Goal: Use online tool/utility: Utilize a website feature to perform a specific function

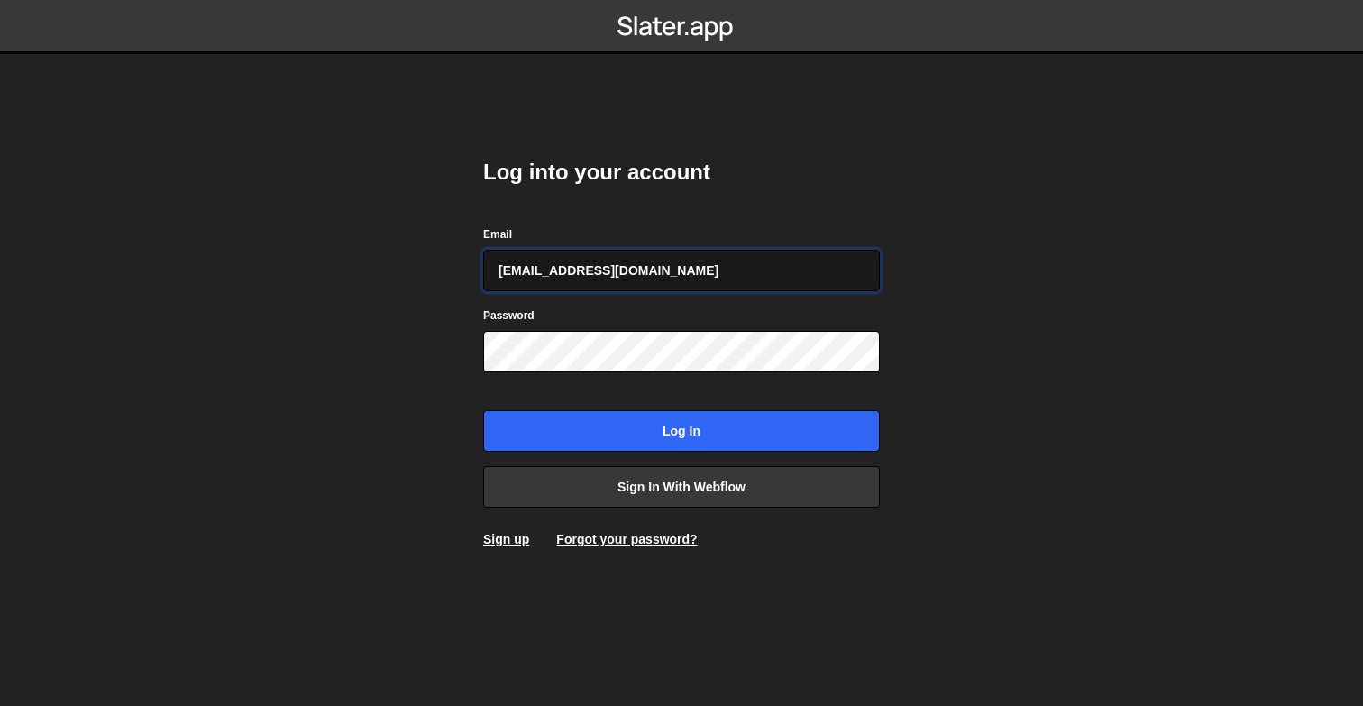
click at [635, 269] on input "[EMAIL_ADDRESS][DOMAIN_NAME]" at bounding box center [681, 270] width 397 height 41
type input "[PERSON_NAME][EMAIL_ADDRESS][DOMAIN_NAME]"
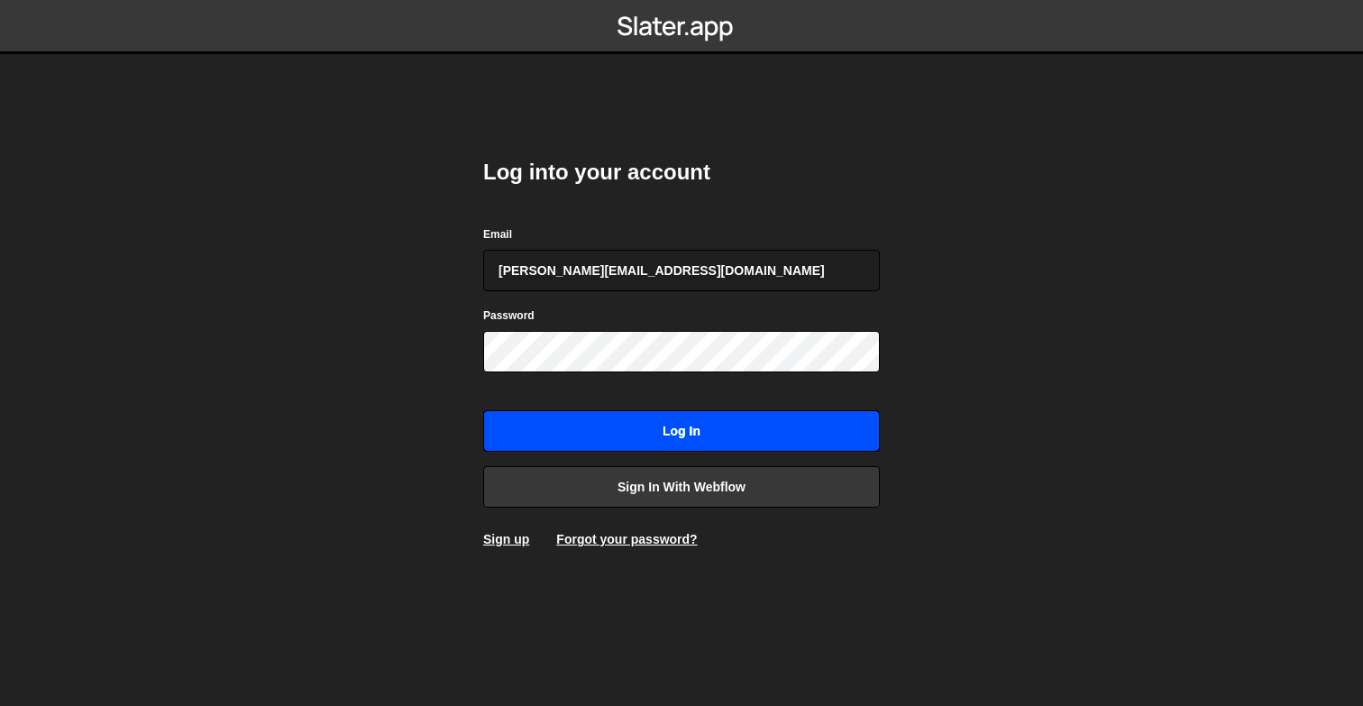
click at [694, 437] on input "Log in" at bounding box center [681, 430] width 397 height 41
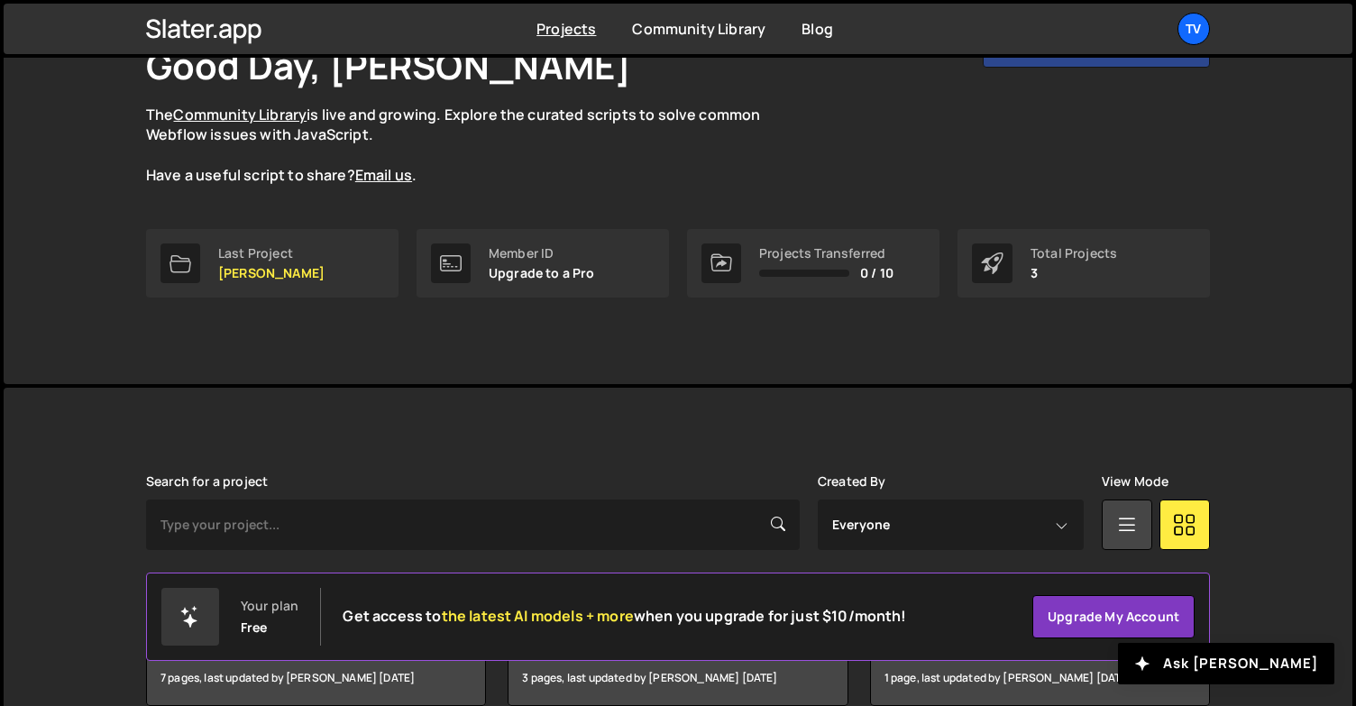
scroll to position [222, 0]
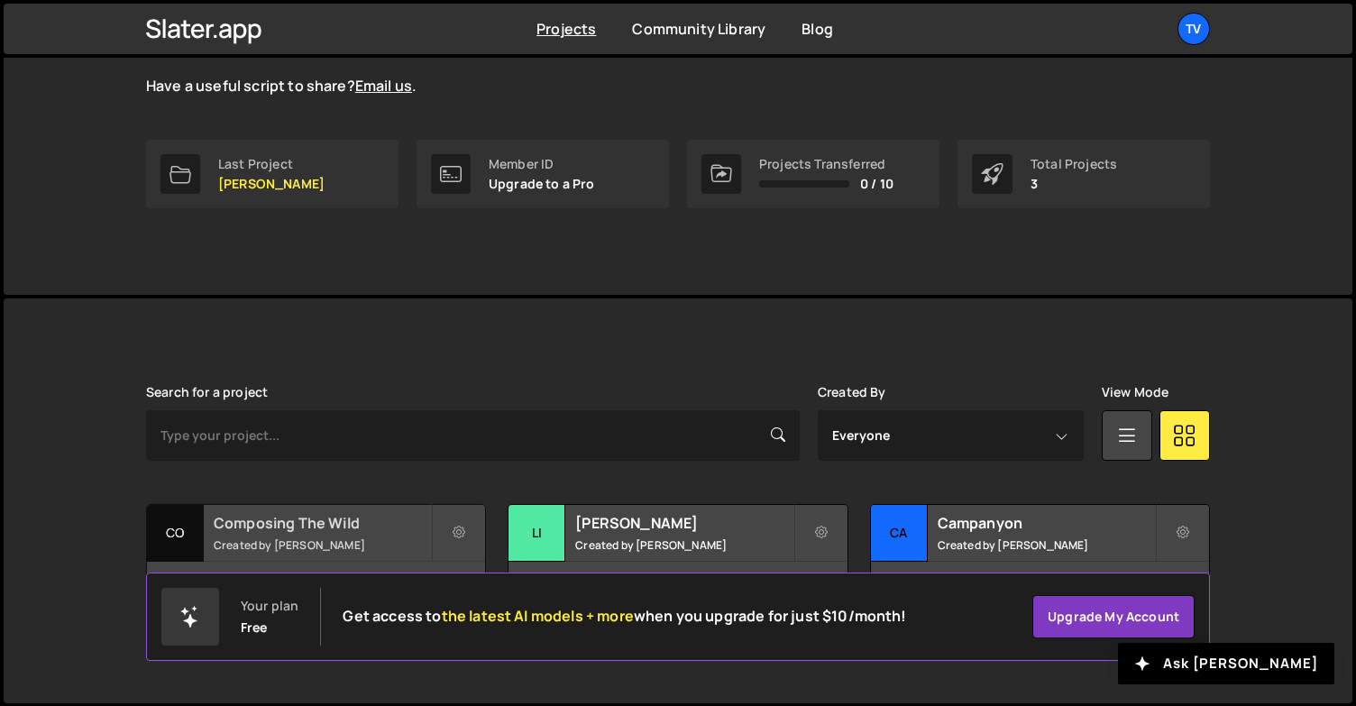
click at [288, 534] on div "Composing The Wild Created by [PERSON_NAME]" at bounding box center [316, 533] width 338 height 56
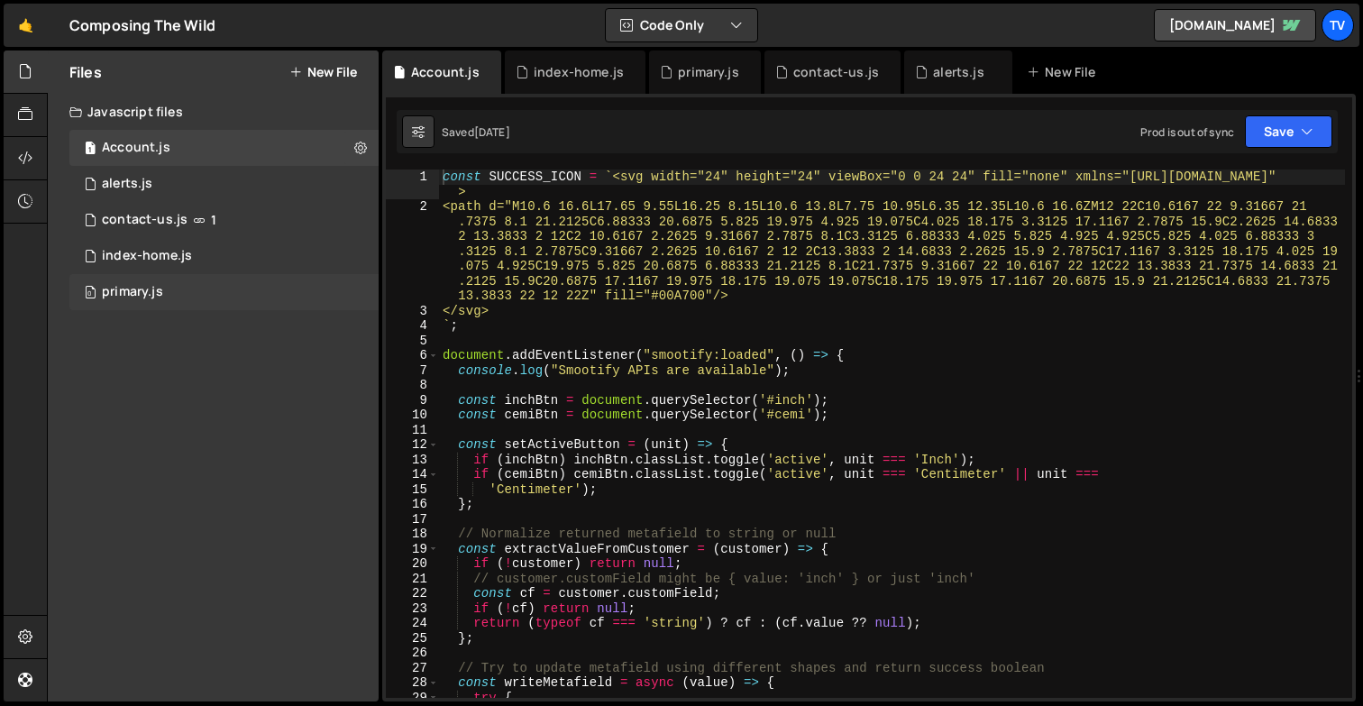
click at [215, 294] on div "0 primary.js 0" at bounding box center [223, 292] width 309 height 36
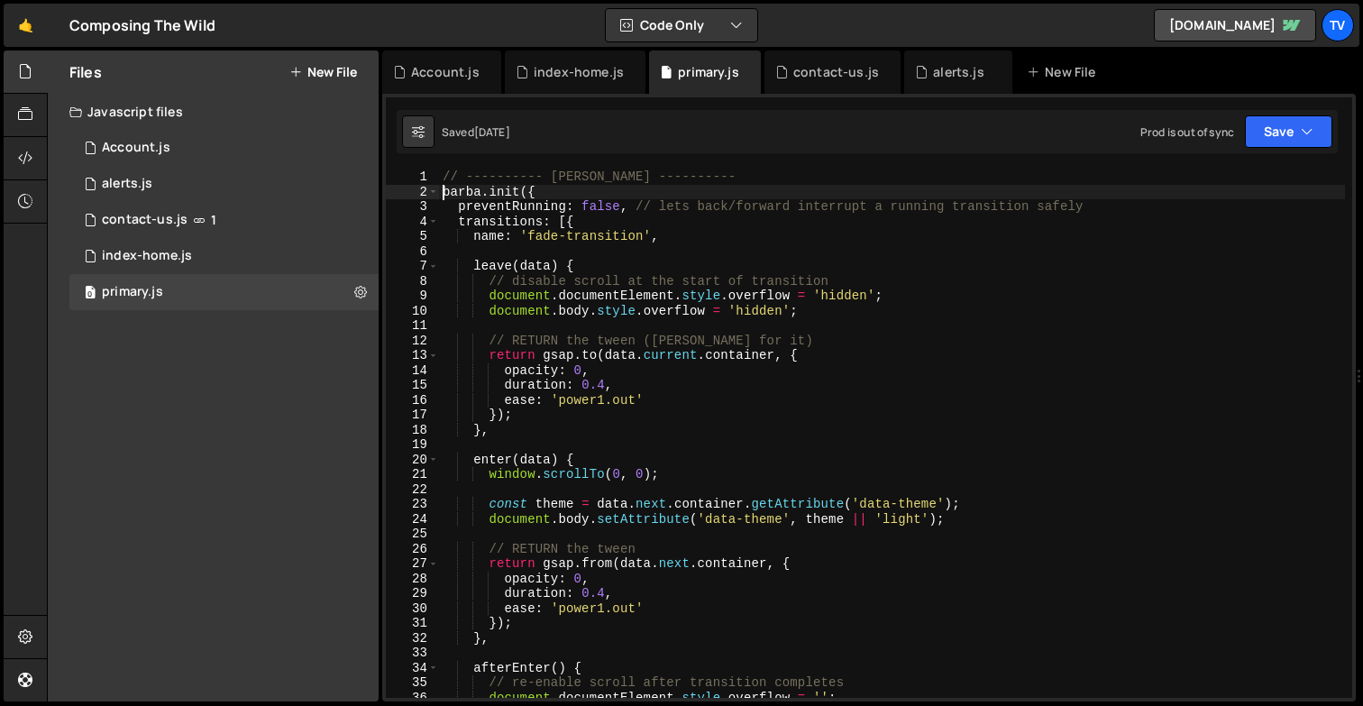
click at [443, 194] on div "// ---------- Barba ---------- barba . init ({ preventRunning : false , // lets…" at bounding box center [892, 448] width 906 height 558
type textarea "barba.init({"
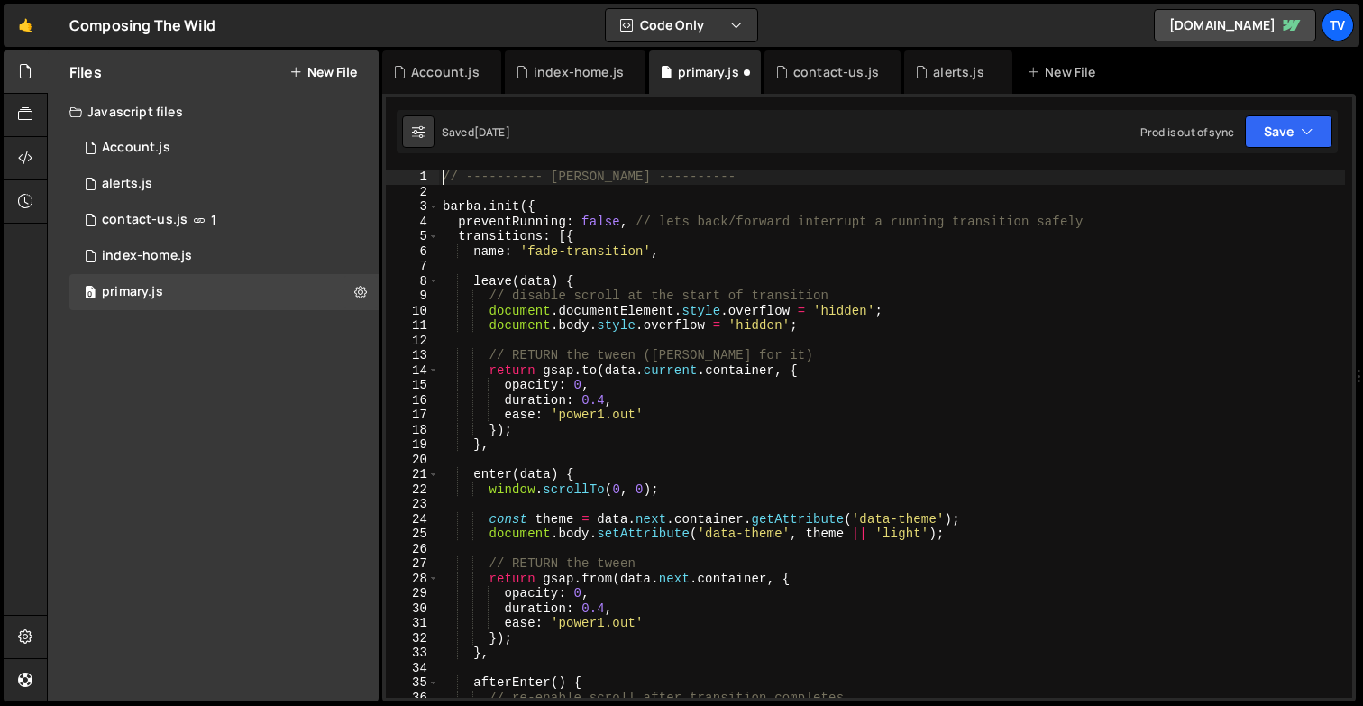
type textarea "// ---------- Barba ----------"
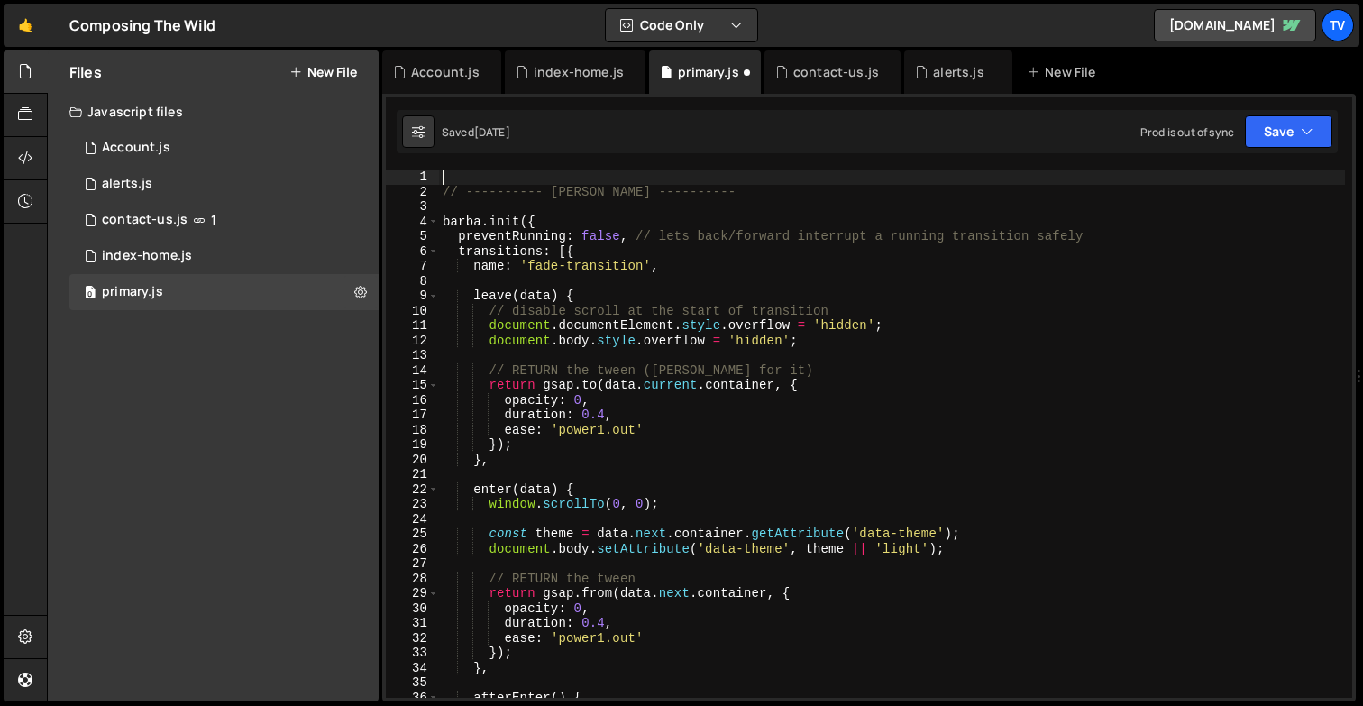
paste textarea "}"
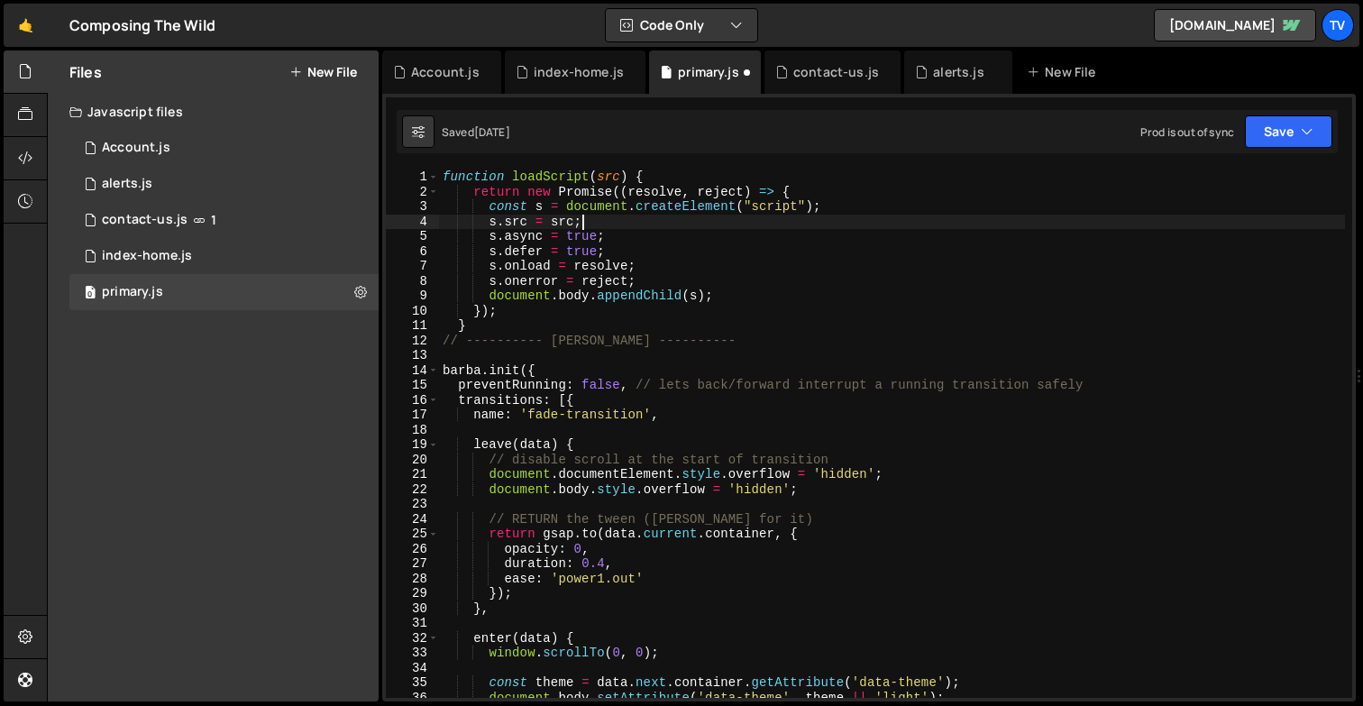
click at [596, 222] on div "function loadScript ( src ) { return new Promise (( resolve , reject ) => { con…" at bounding box center [892, 448] width 906 height 558
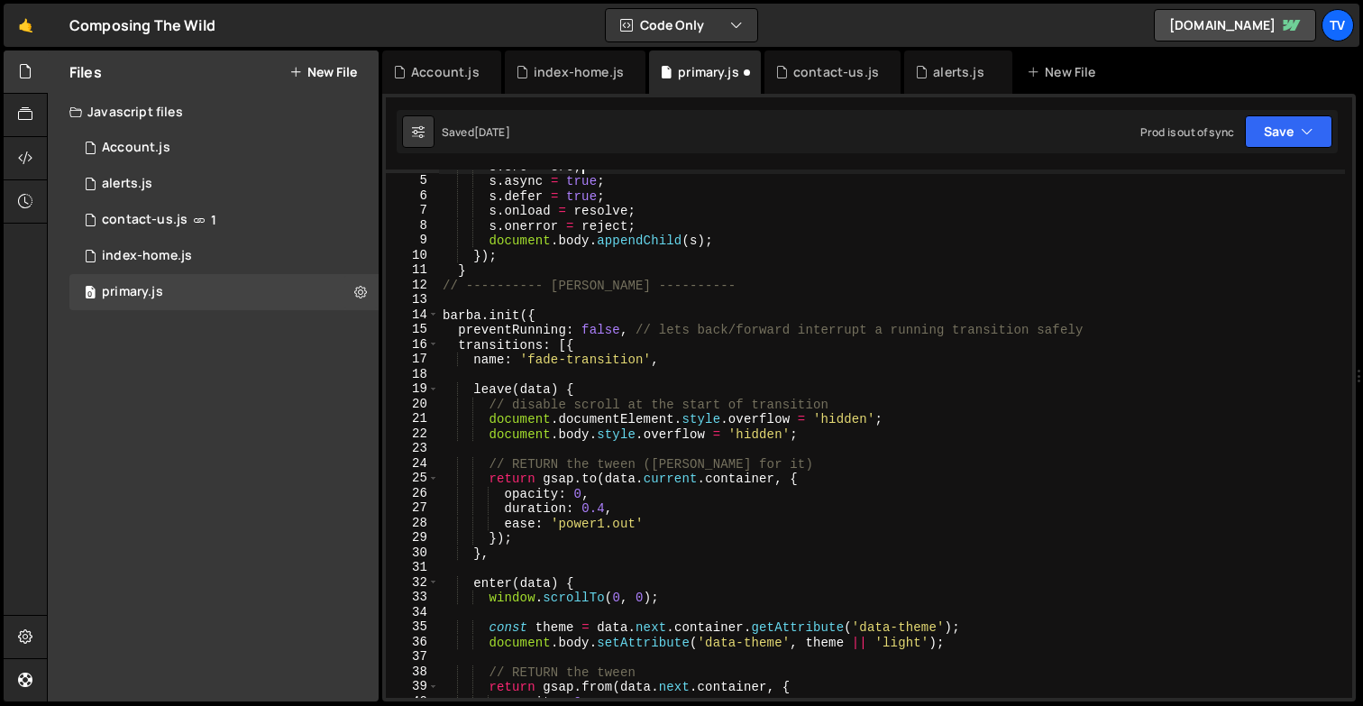
scroll to position [78, 0]
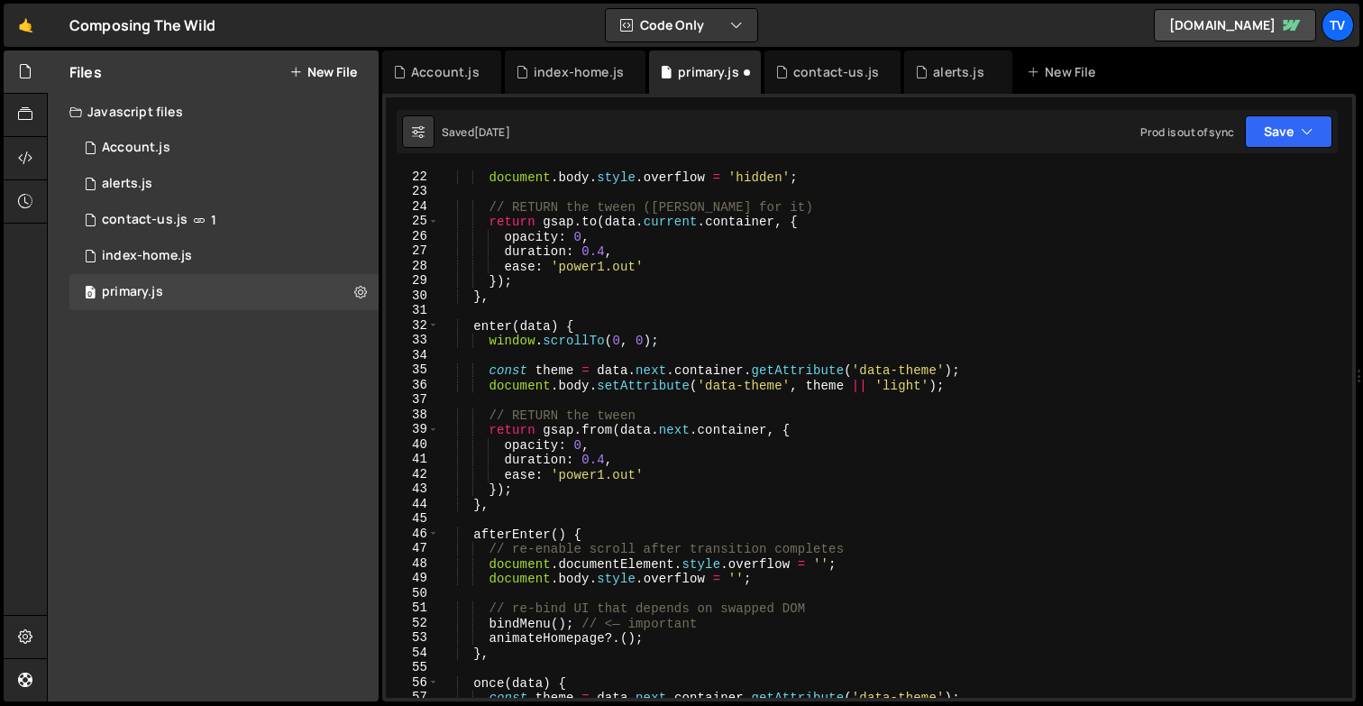
click at [720, 377] on div "document . body . style . overflow = 'hidden' ; // RETURN the tween (Barba wait…" at bounding box center [892, 448] width 906 height 558
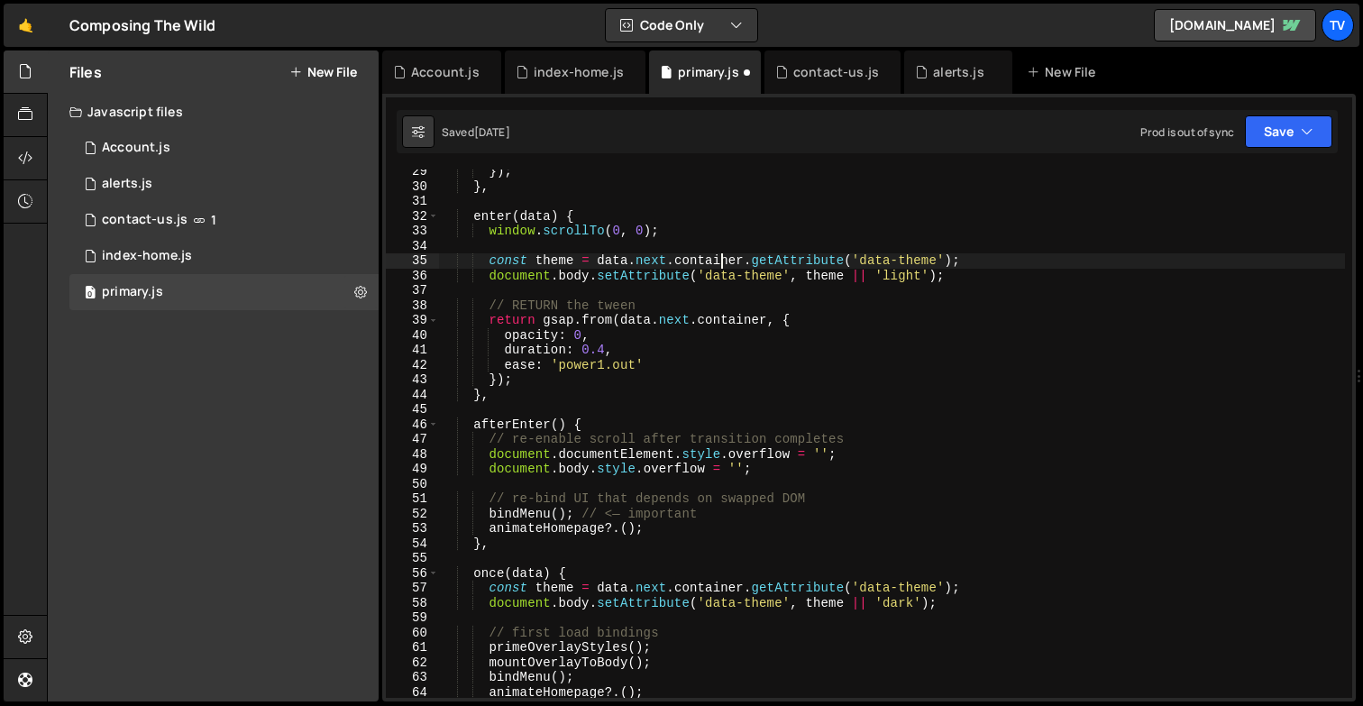
scroll to position [422, 0]
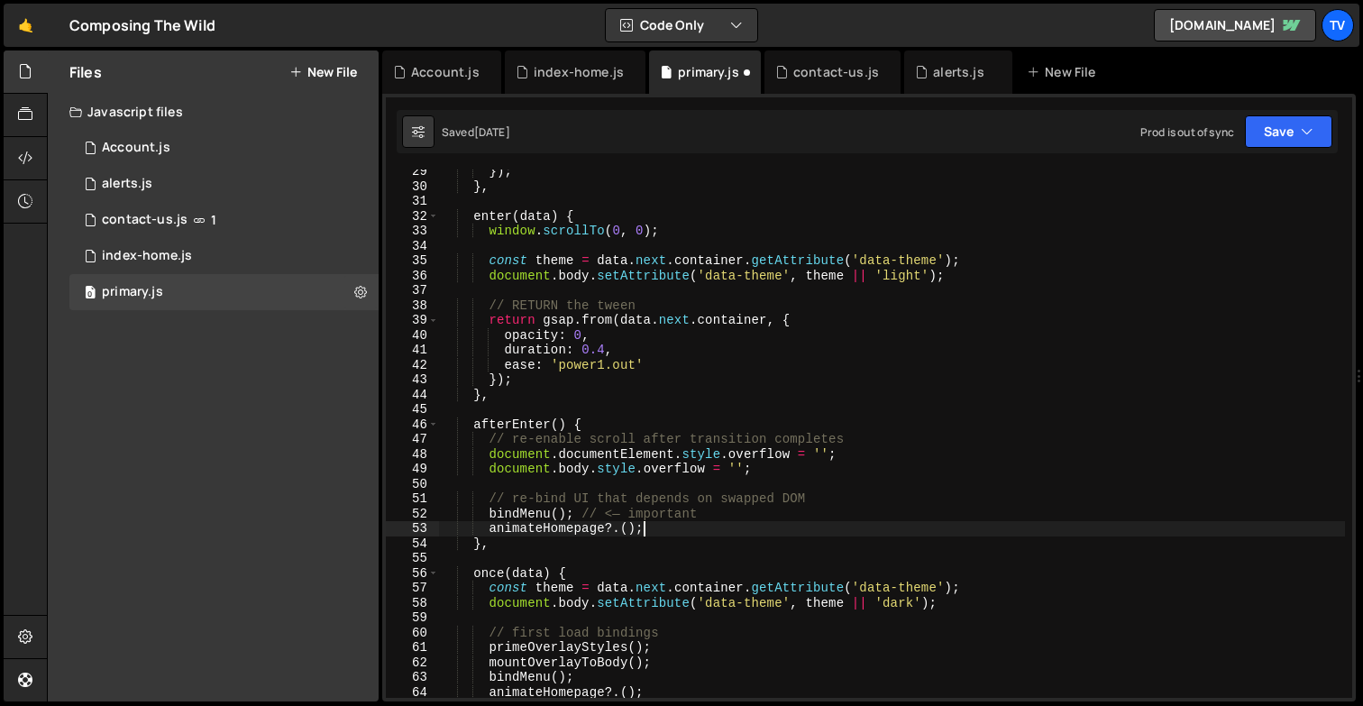
click at [695, 530] on div "}) ; } , enter ( data ) { window . scrollTo ( 0 , 0 ) ; const theme = data . ne…" at bounding box center [892, 443] width 906 height 558
type textarea "animateHomepage?.();"
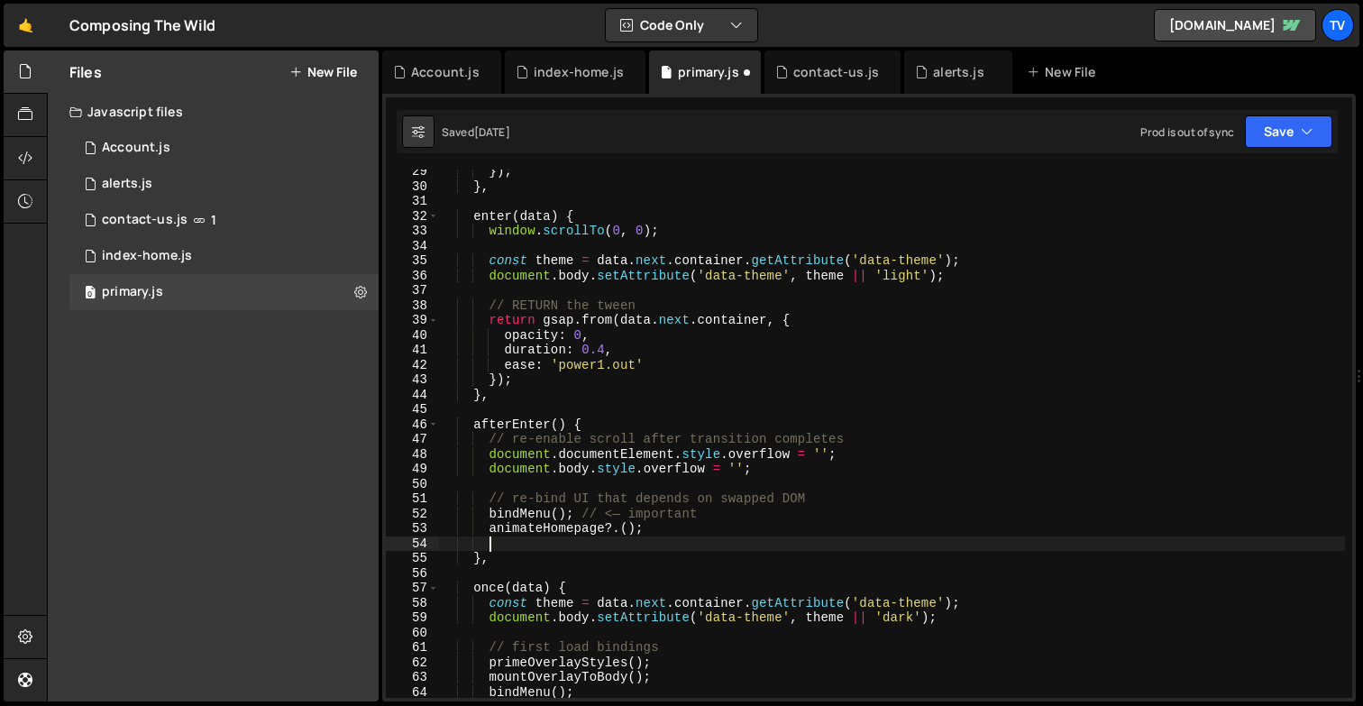
paste textarea "loadScript("https://cdn.smootify.io/assets/latest/js/index.js");"
drag, startPoint x: 581, startPoint y: 543, endPoint x: 963, endPoint y: 544, distance: 382.2
click at [963, 544] on div "}) ; } , enter ( data ) { window . scrollTo ( 0 , 0 ) ; const theme = data . ne…" at bounding box center [892, 443] width 906 height 558
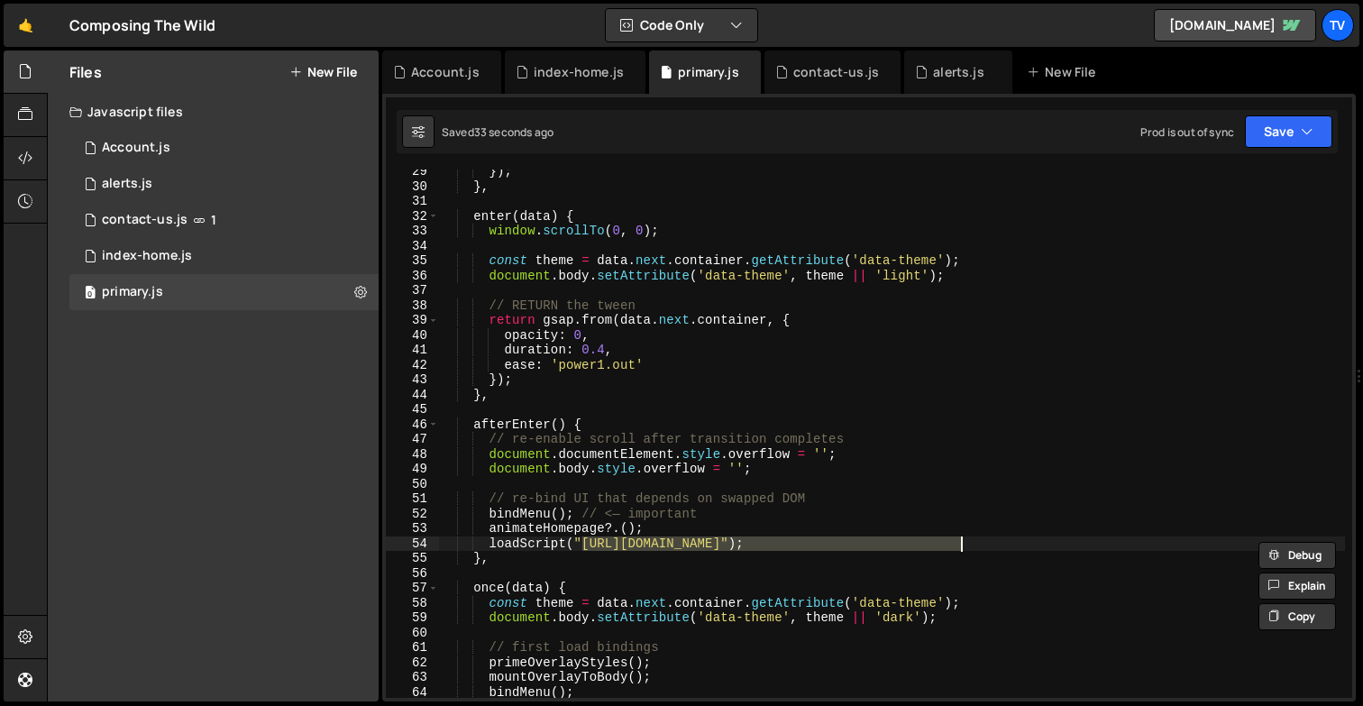
paste textarea "s.onload = resolve"
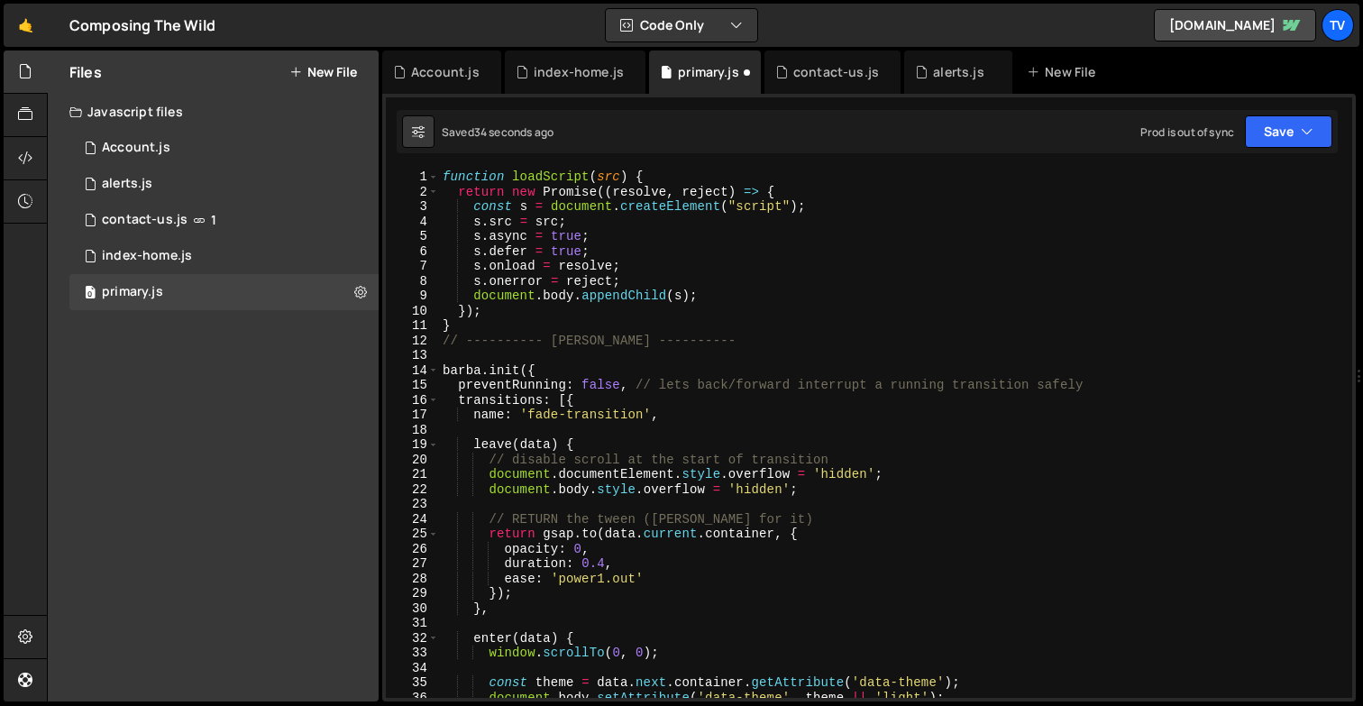
scroll to position [0, 0]
click at [598, 267] on div "function loadScript ( src ) { return new Promise (( resolve , reject ) => { con…" at bounding box center [892, 448] width 906 height 558
click at [645, 258] on div "function loadScript ( src ) { return new Promise (( resolve , reject ) => { con…" at bounding box center [892, 448] width 906 height 558
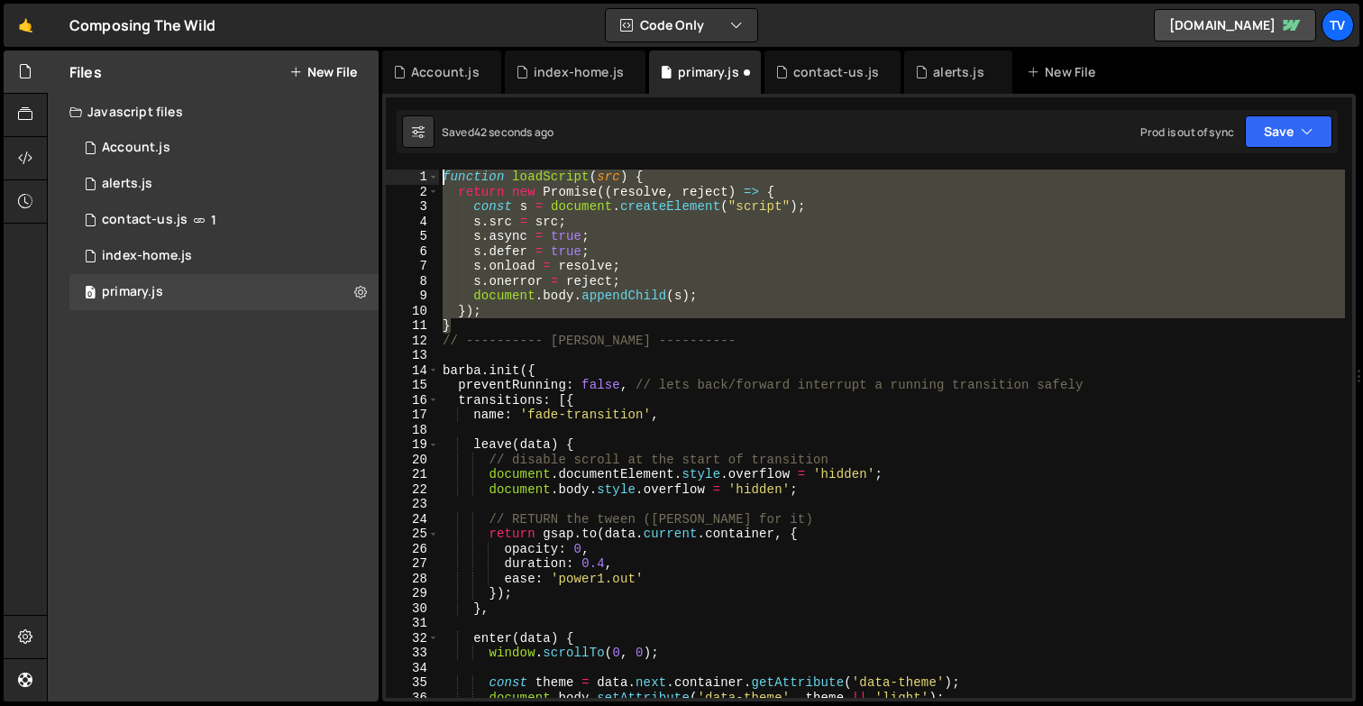
drag, startPoint x: 461, startPoint y: 328, endPoint x: 449, endPoint y: 166, distance: 162.7
click at [449, 166] on div "XXXXXXXXXXXXXXXXXXXXXXXXXXXXXXXXXXXXXXXXXXXXXXXXXXXXXXXXXXXXXXXXXXXXXXXXXXXXXXX…" at bounding box center [868, 397] width 973 height 607
type textarea "function loadScript(src) { return new Promise((resolve, reject) => {"
paste textarea
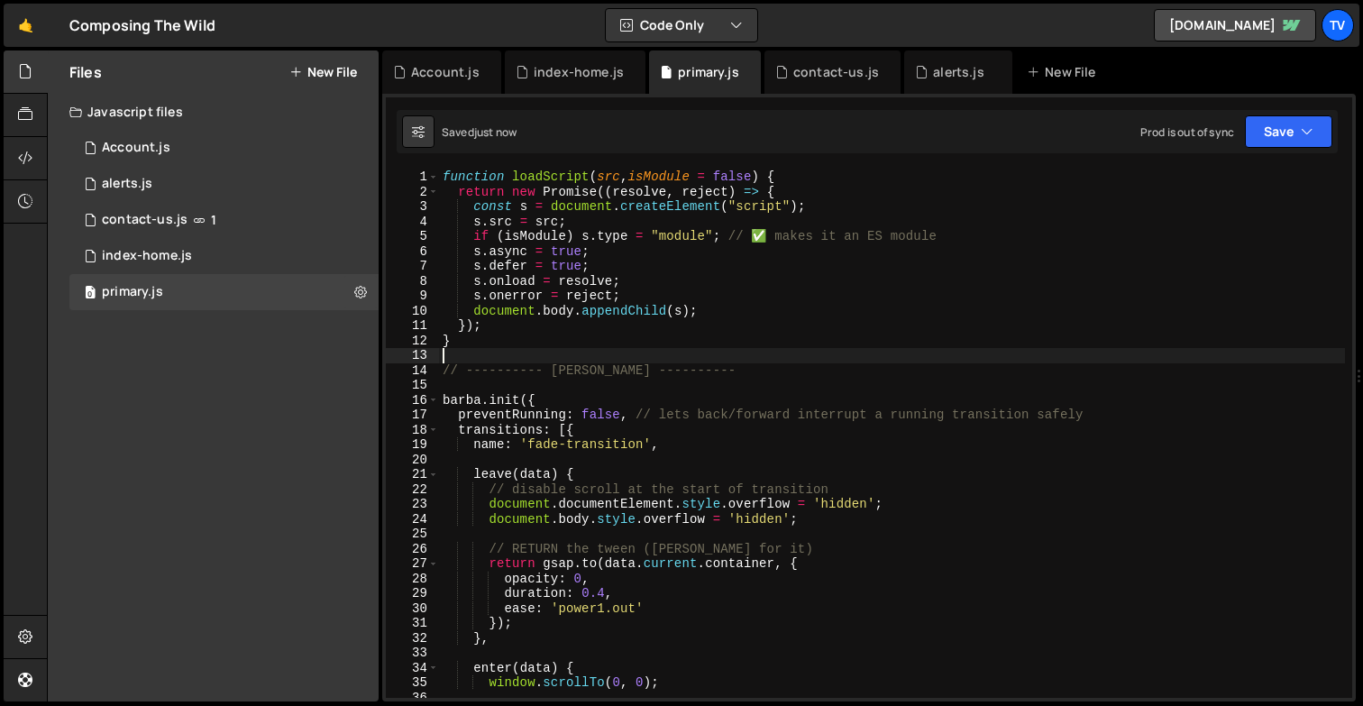
click at [794, 258] on div "function loadScript ( src , isModule = false ) { return new Promise (( resolve …" at bounding box center [892, 448] width 906 height 558
type textarea "s.async = true;"
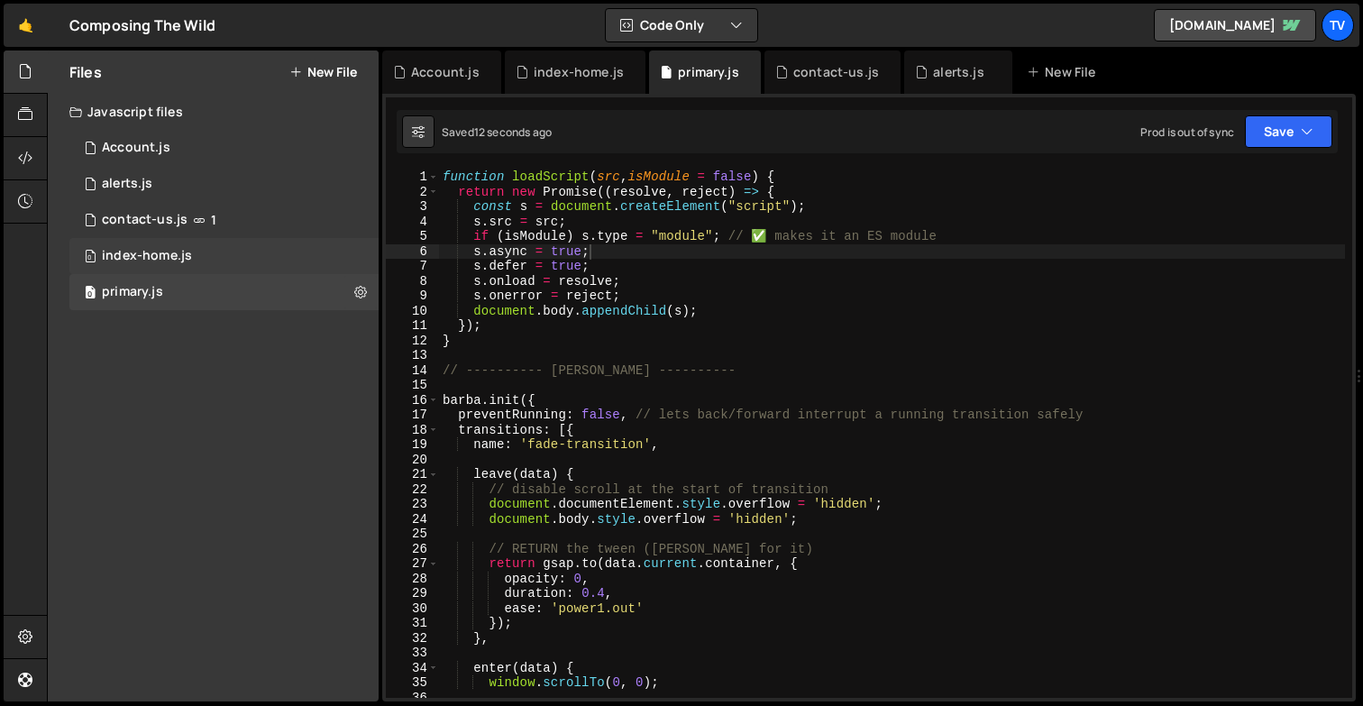
click at [196, 246] on div "0 index-home.js 0" at bounding box center [223, 256] width 309 height 36
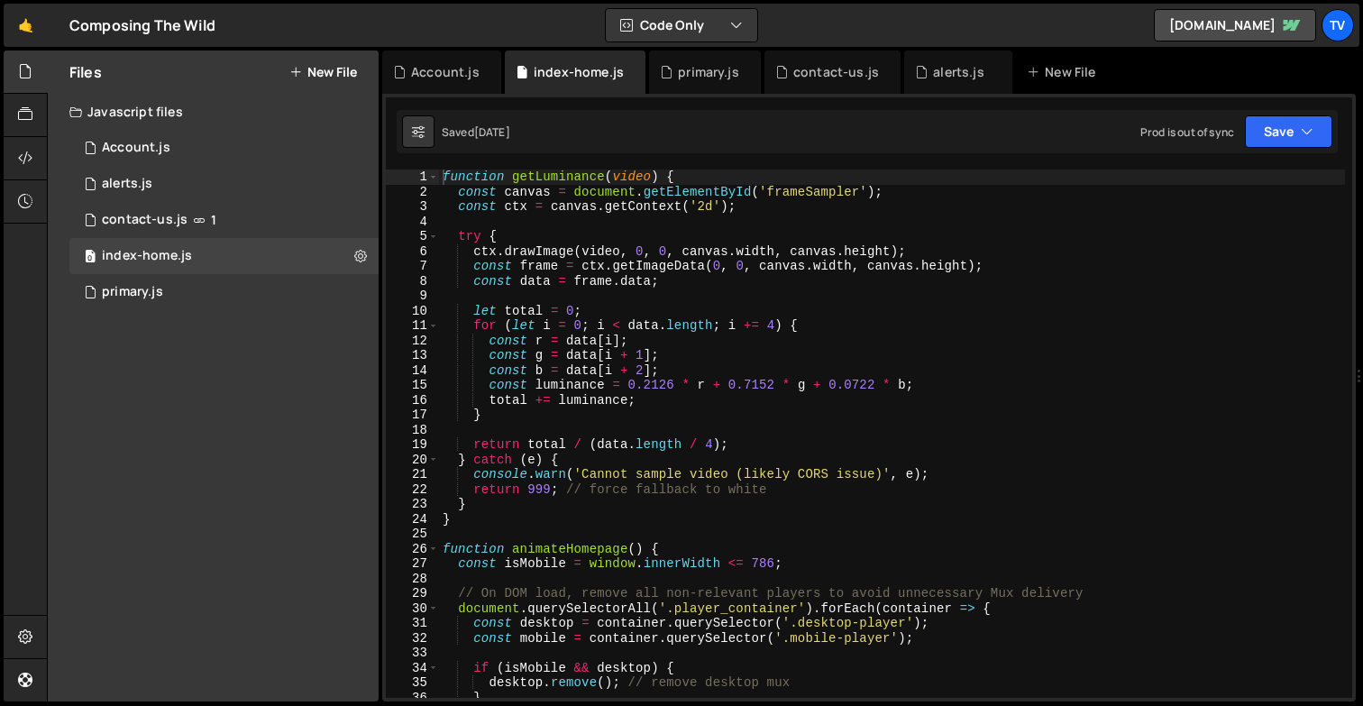
click at [221, 311] on div "Files New File Javascript files 1 Account.js 0 1 alerts.js 0 0 contact-us.js 1 0" at bounding box center [213, 375] width 331 height 651
click at [192, 289] on div "0 primary.js 0" at bounding box center [223, 292] width 309 height 36
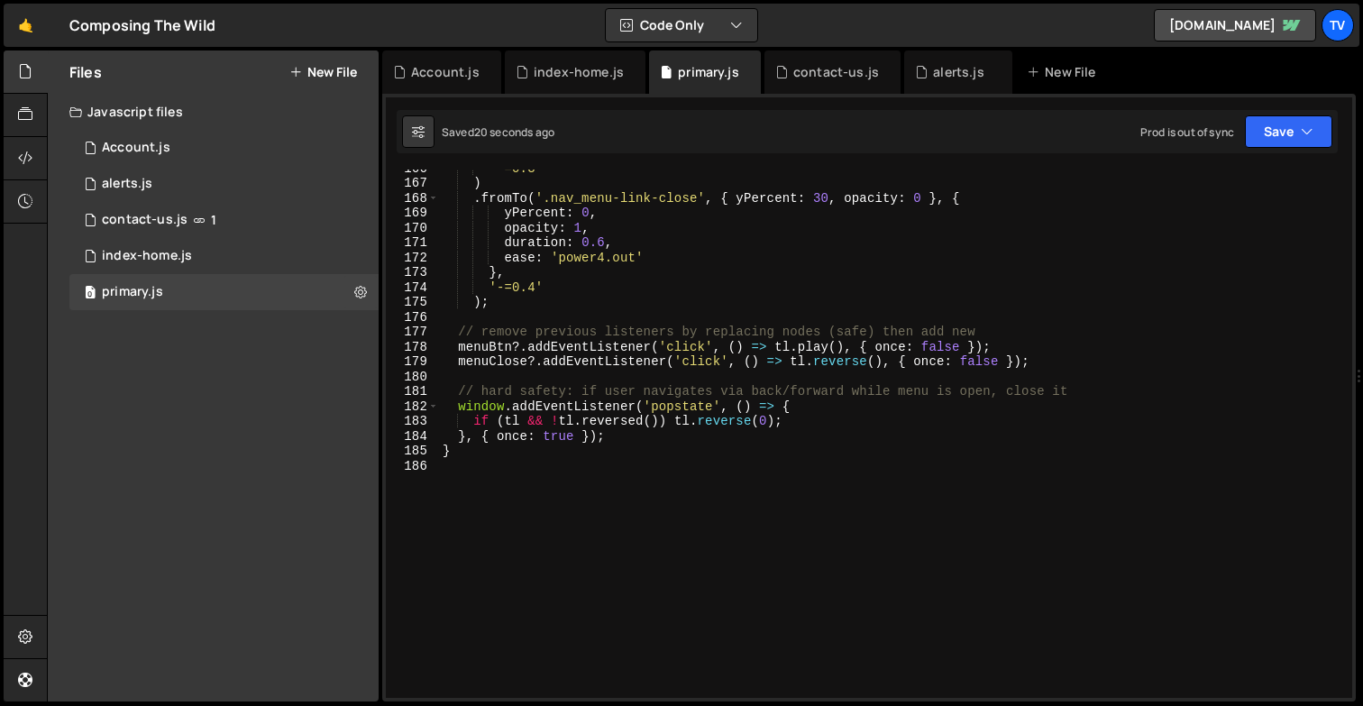
scroll to position [2488, 0]
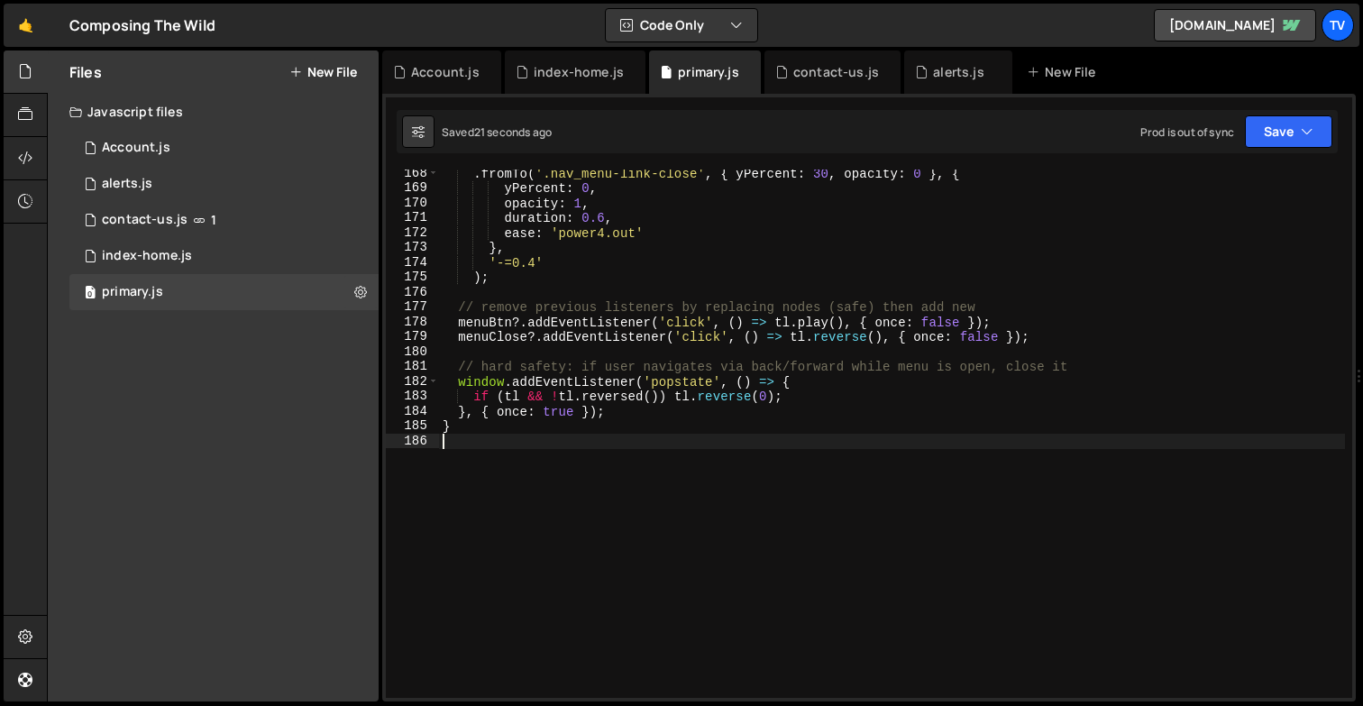
click at [741, 473] on div ". fromTo ( '.nav_menu-link-close' , { yPercent : 30 , opacity : 0 } , { yPercen…" at bounding box center [892, 445] width 906 height 558
click at [678, 271] on div ". fromTo ( '.nav_menu-link-close' , { yPercent : 30 , opacity : 0 } , { yPercen…" at bounding box center [892, 445] width 906 height 558
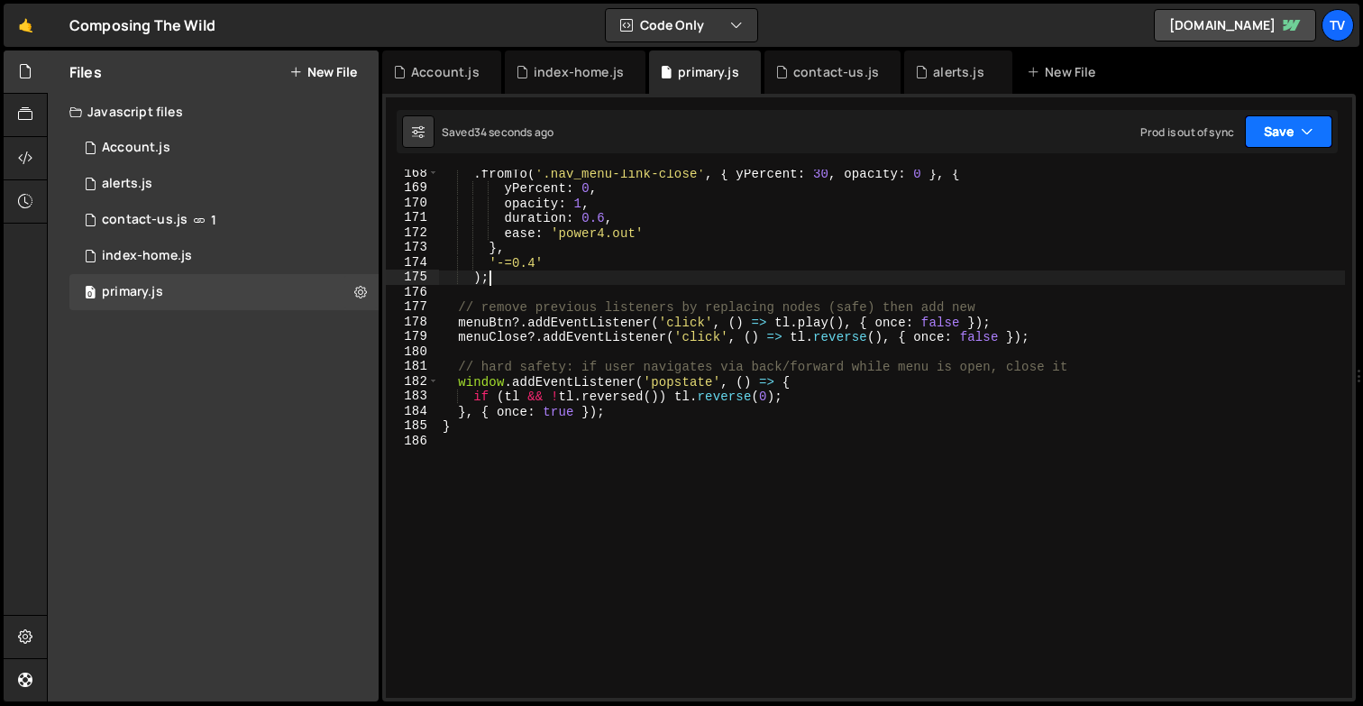
click at [1284, 116] on button "Save" at bounding box center [1288, 131] width 87 height 32
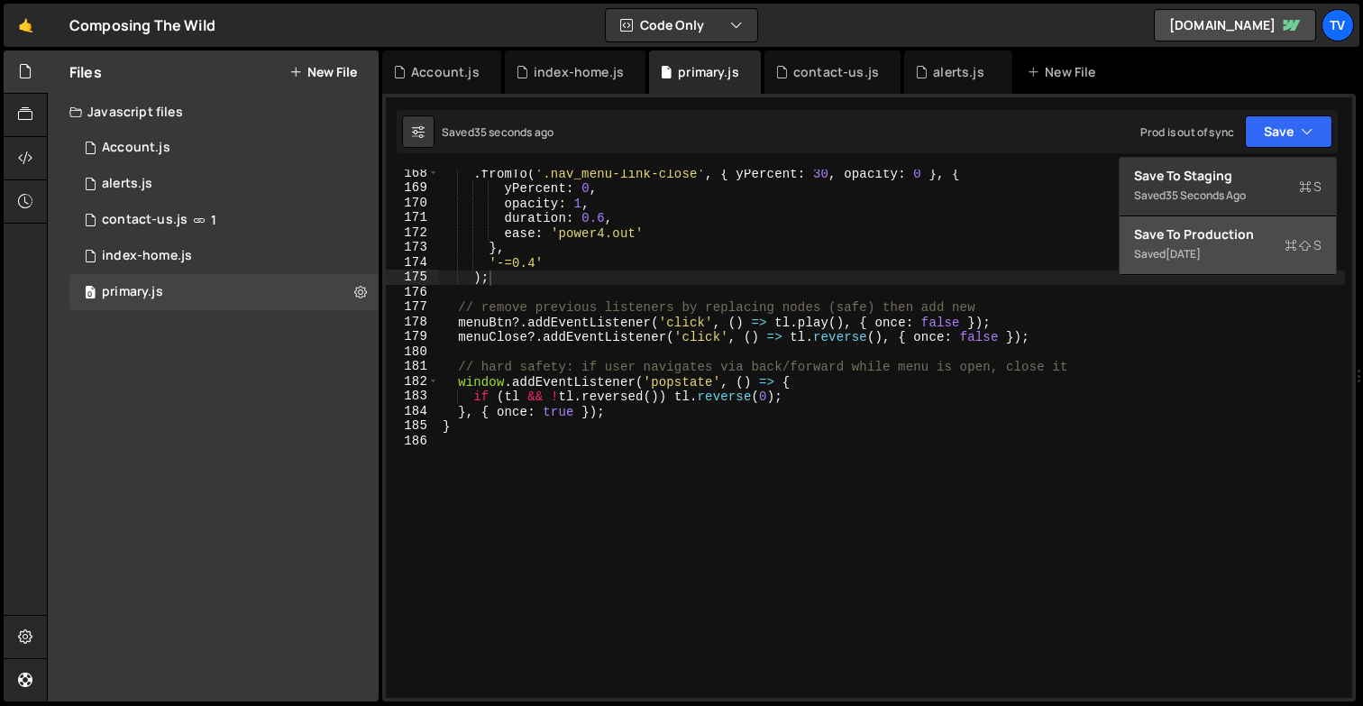
click at [1266, 237] on div "Save to Production S" at bounding box center [1227, 234] width 187 height 18
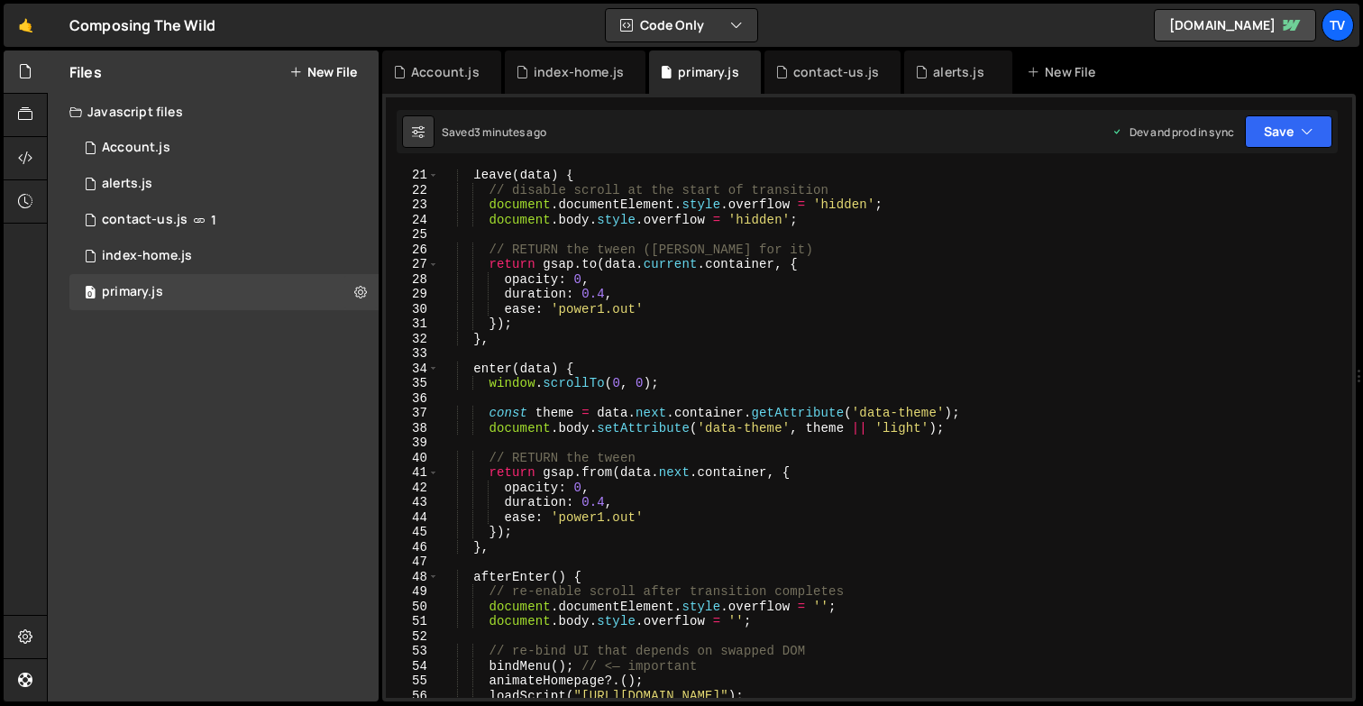
scroll to position [0, 0]
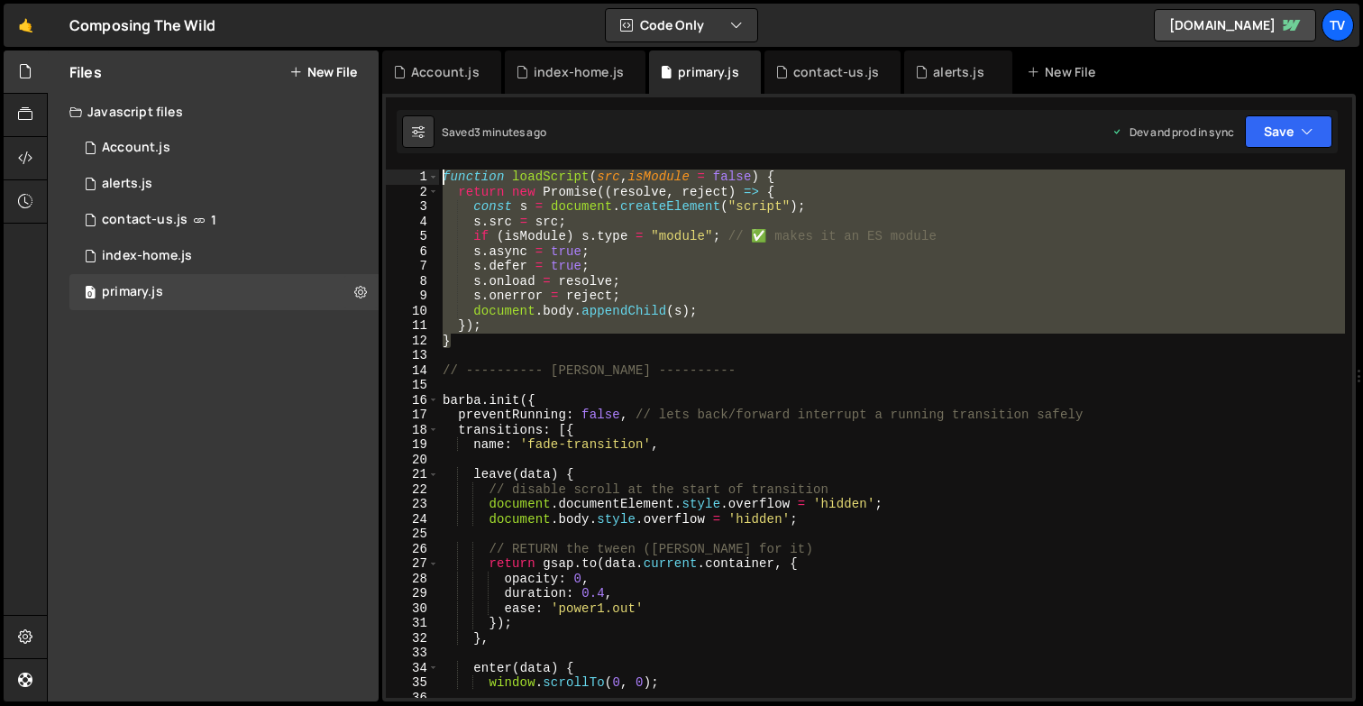
drag, startPoint x: 466, startPoint y: 341, endPoint x: 410, endPoint y: 161, distance: 187.9
click at [410, 163] on div "XXXXXXXXXXXXXXXXXXXXXXXXXXXXXXXXXXXXXXXXXXXXXXXXXXXXXXXXXXXXXXXXXXXXXXXXXXXXXXX…" at bounding box center [868, 397] width 973 height 607
paste textarea "}"
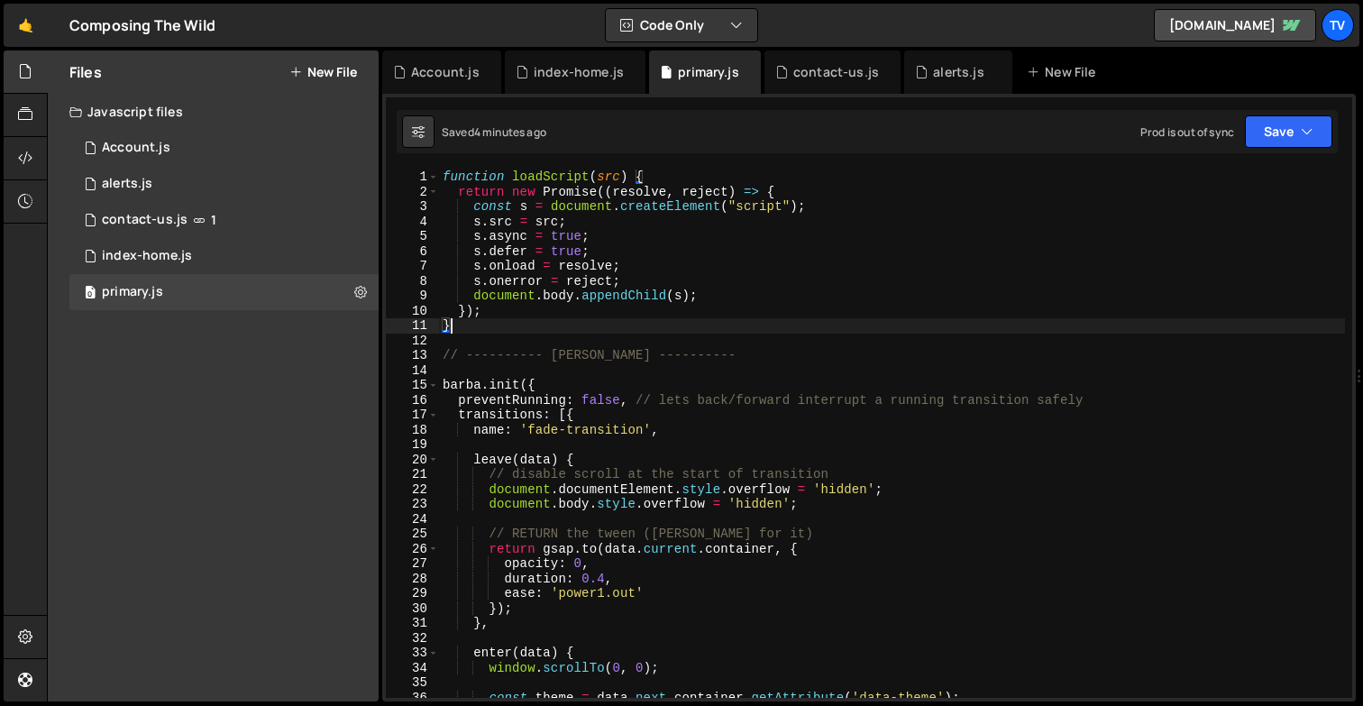
click at [610, 362] on div "function loadScript ( src ) { return new Promise (( resolve , reject ) => { con…" at bounding box center [892, 448] width 906 height 558
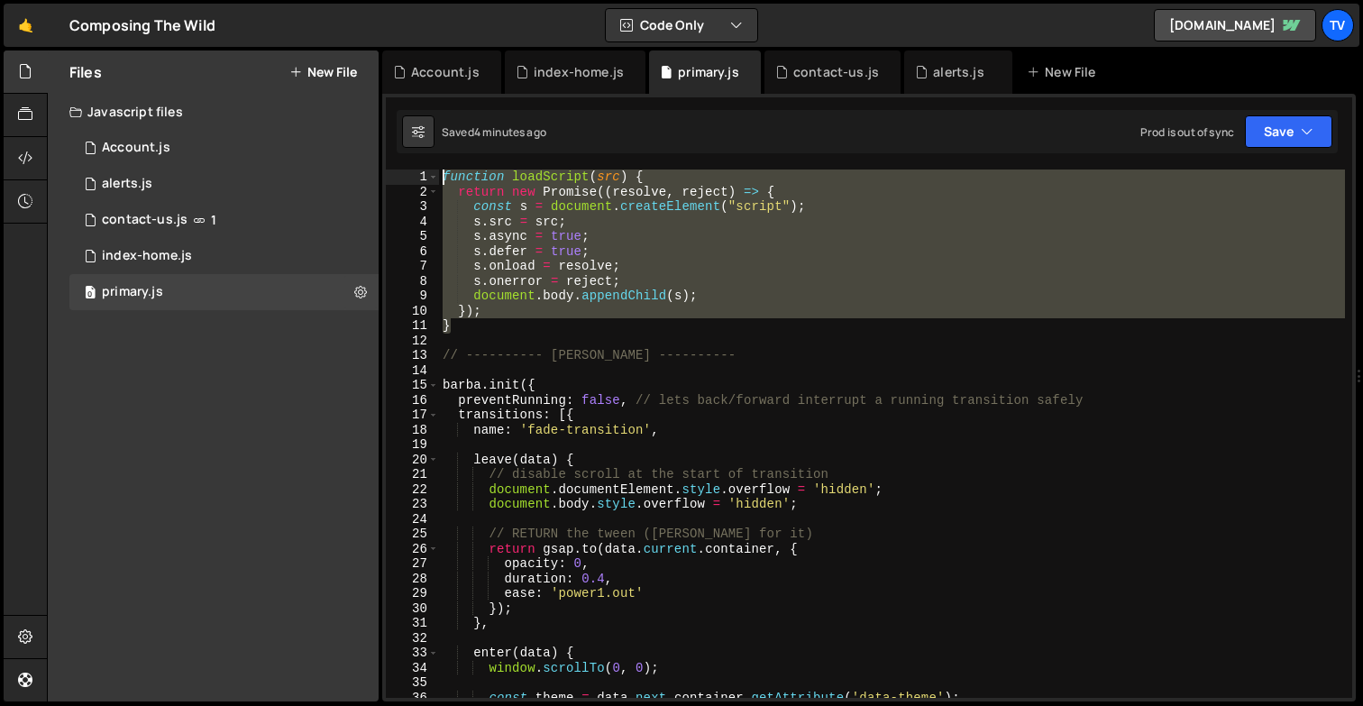
drag, startPoint x: 453, startPoint y: 328, endPoint x: 429, endPoint y: 157, distance: 173.0
click at [429, 157] on div "XXXXXXXXXXXXXXXXXXXXXXXXXXXXXXXXXXXXXXXXXXXXXXXXXXXXXXXXXXXXXXXXXXXXXXXXXXXXXXX…" at bounding box center [868, 397] width 973 height 607
type textarea "function loadScript(src) { return new Promise((resolve, reject) => {"
paste textarea
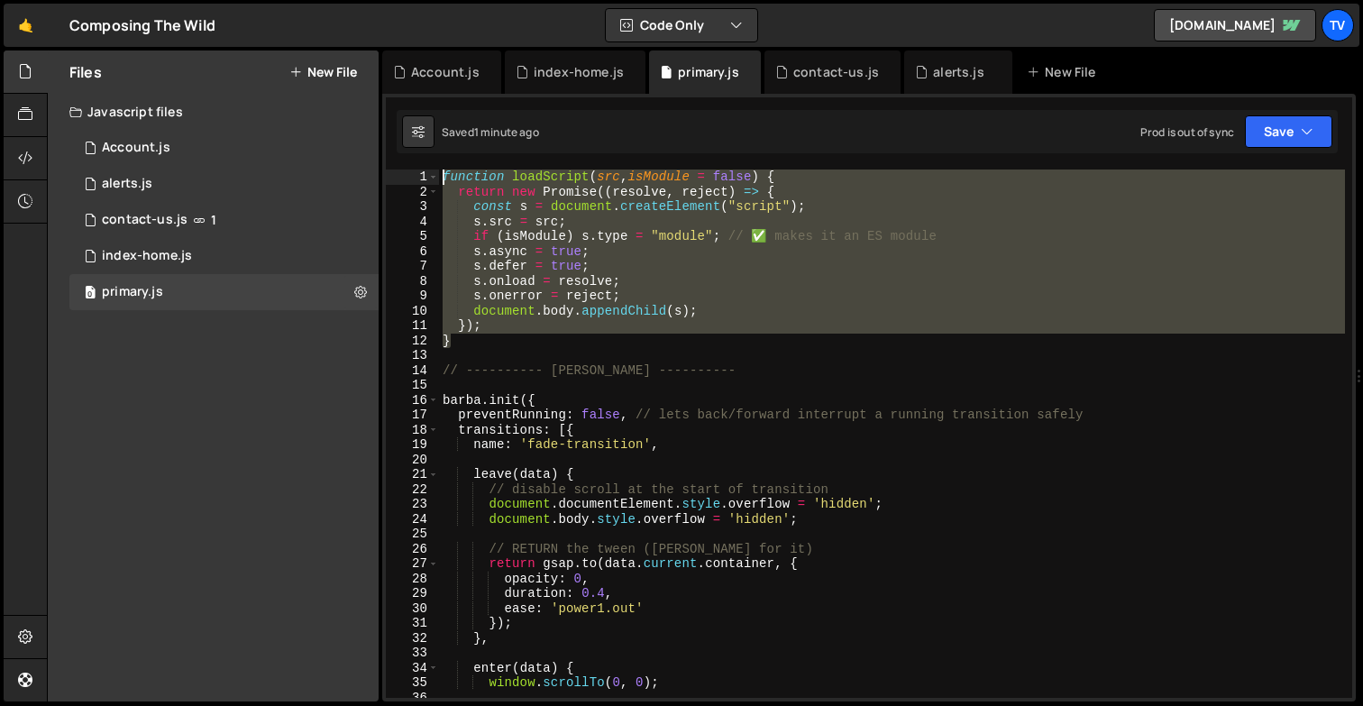
drag, startPoint x: 455, startPoint y: 342, endPoint x: 425, endPoint y: 181, distance: 163.3
click at [425, 181] on div "1 2 3 4 5 6 7 8 9 10 11 12 13 14 15 16 17 18 19 20 21 22 23 24 25 26 27 28 29 3…" at bounding box center [869, 433] width 966 height 528
type textarea "function loadScript(src, isModule = false) { return new Promise((resolve, rejec…"
paste textarea
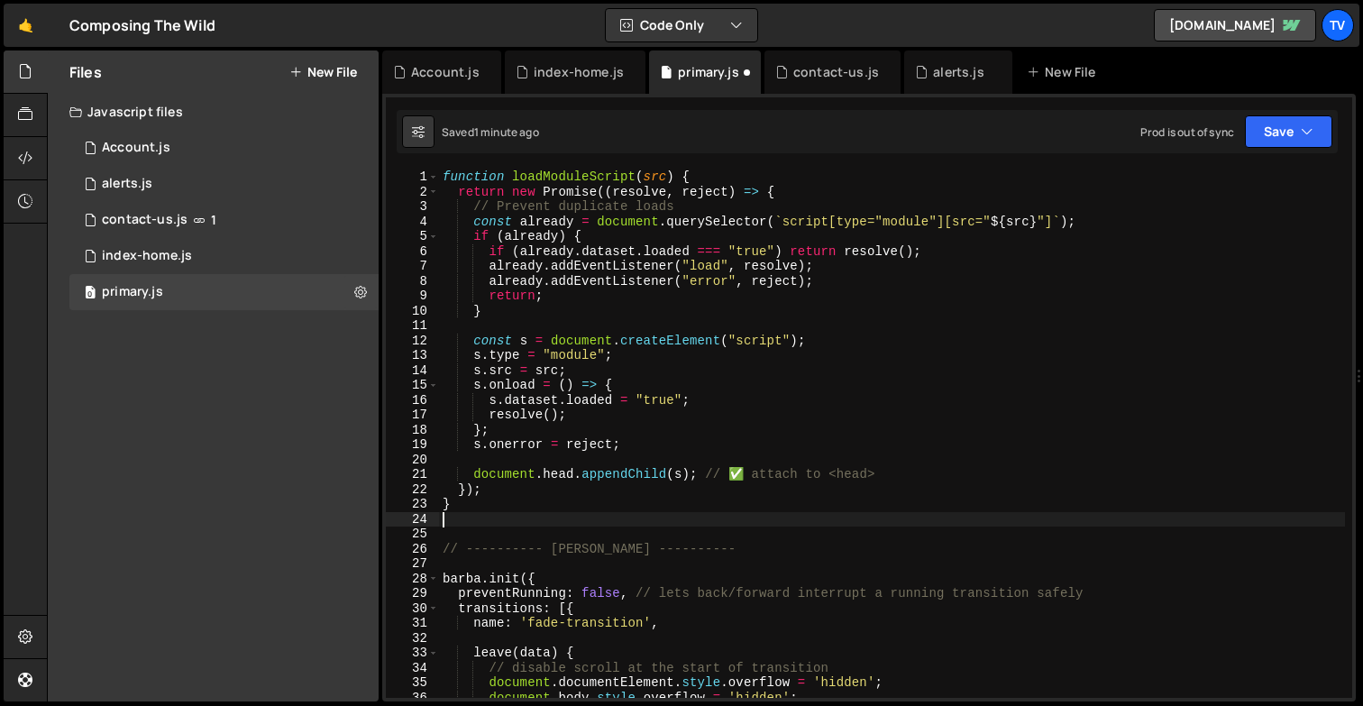
click at [644, 303] on div "function loadModuleScript ( src ) { return new Promise (( resolve , reject ) =>…" at bounding box center [892, 448] width 906 height 558
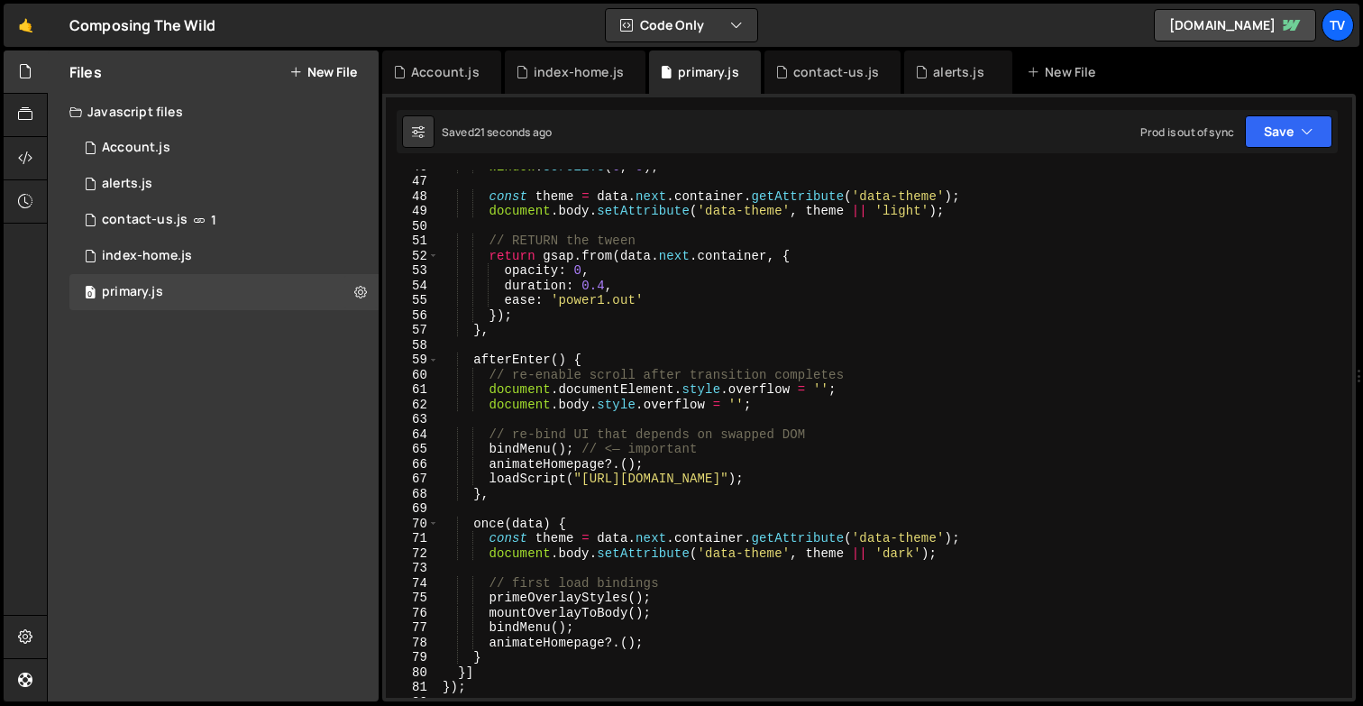
scroll to position [707, 0]
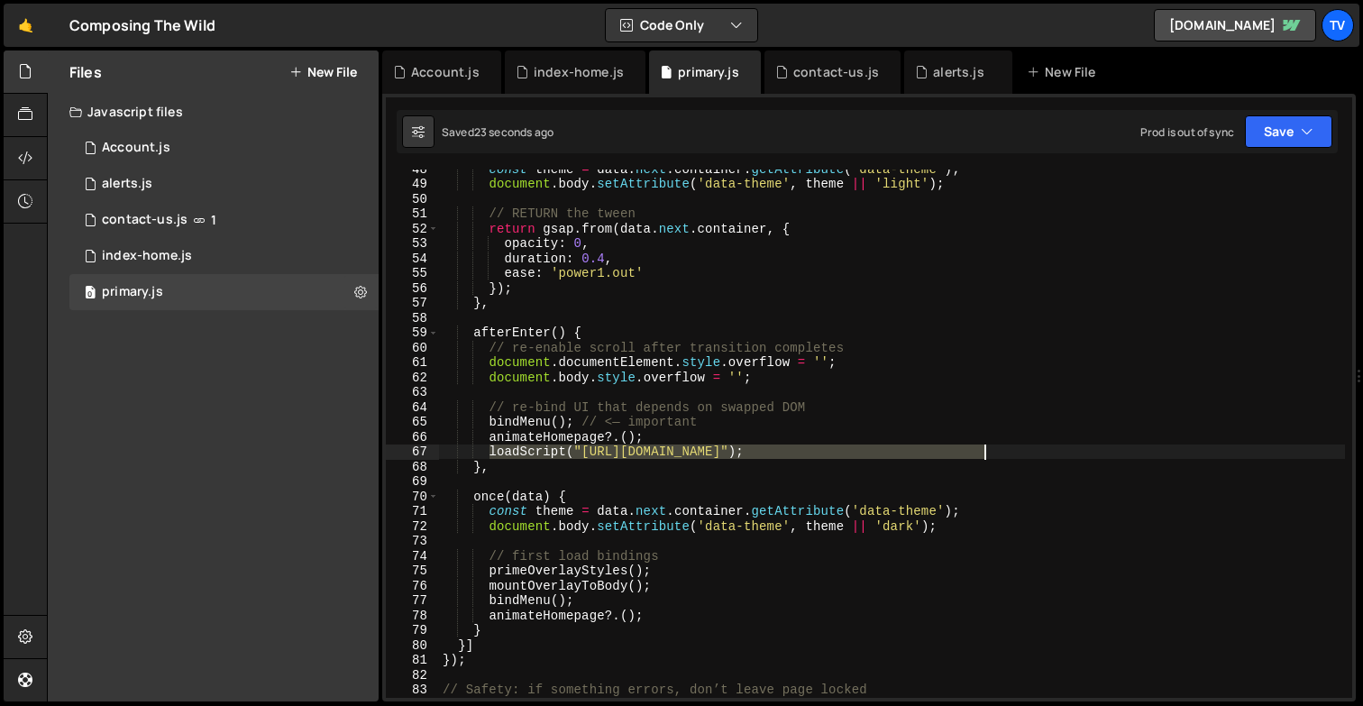
drag, startPoint x: 489, startPoint y: 453, endPoint x: 985, endPoint y: 451, distance: 496.6
click at [985, 451] on div "const theme = data . next . container . getAttribute ( 'data-theme' ) ; documen…" at bounding box center [892, 440] width 906 height 558
paste textarea "ModuleScript("https://cdn.smootify.io/assets/latest/js/index.js")"
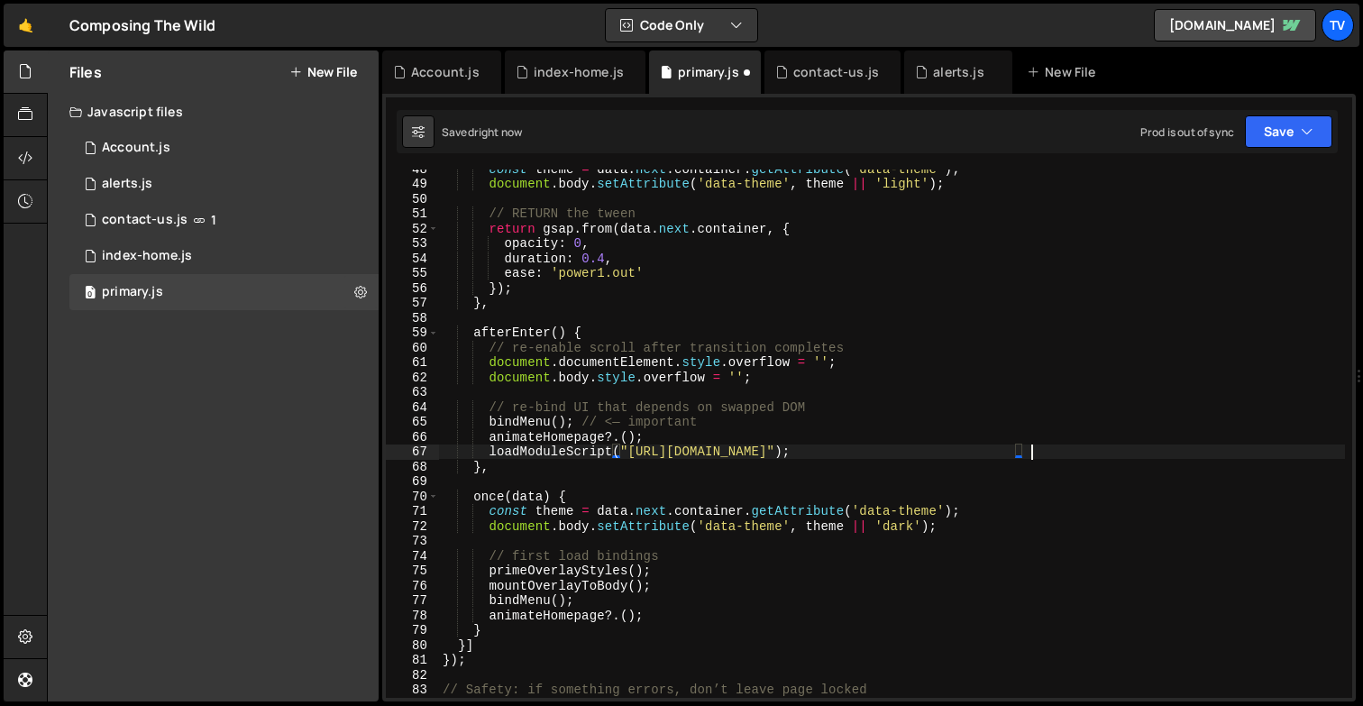
scroll to position [0, 40]
type textarea "loadModuleScript("https://cdn.smootify.io/assets/latest/js/index.js");"
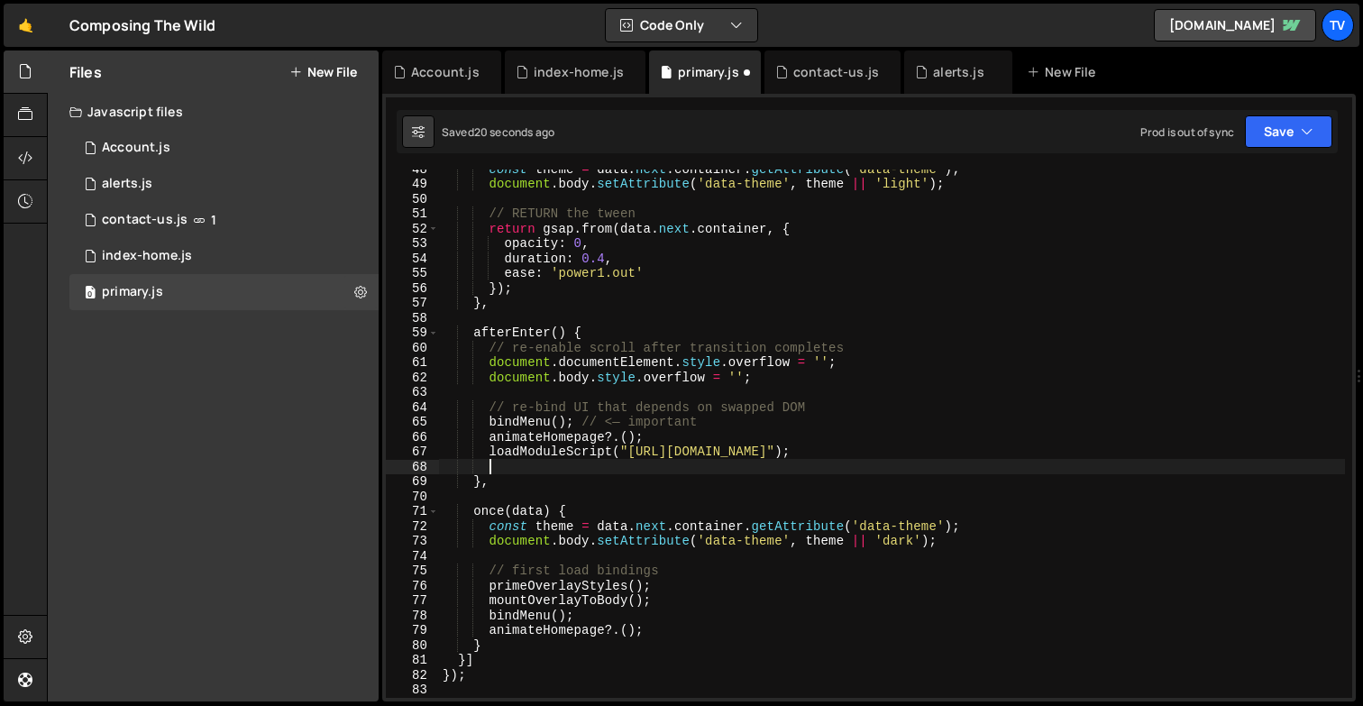
paste textarea ".catch(err => console.error("Failed to load module:", err));"
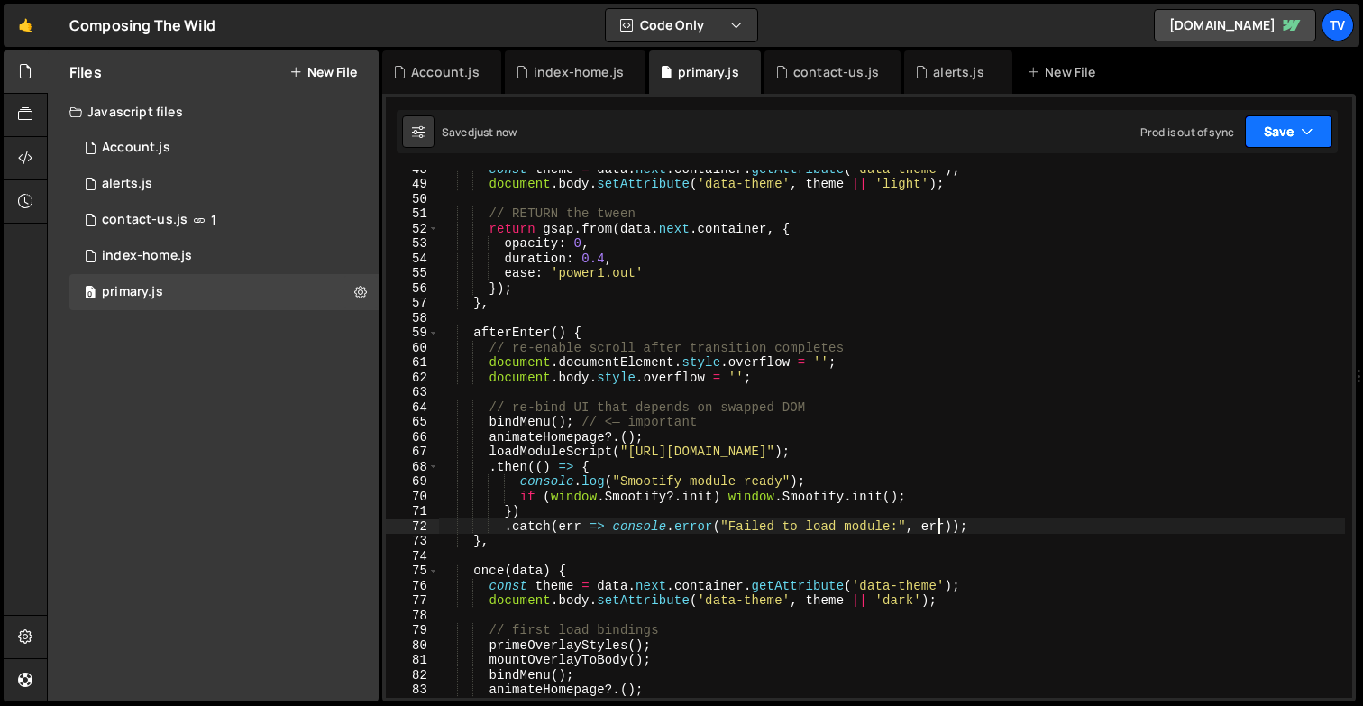
type textarea ".catch(err => console.error("Failed to load module:", err));"
click at [1283, 132] on button "Save" at bounding box center [1288, 131] width 87 height 32
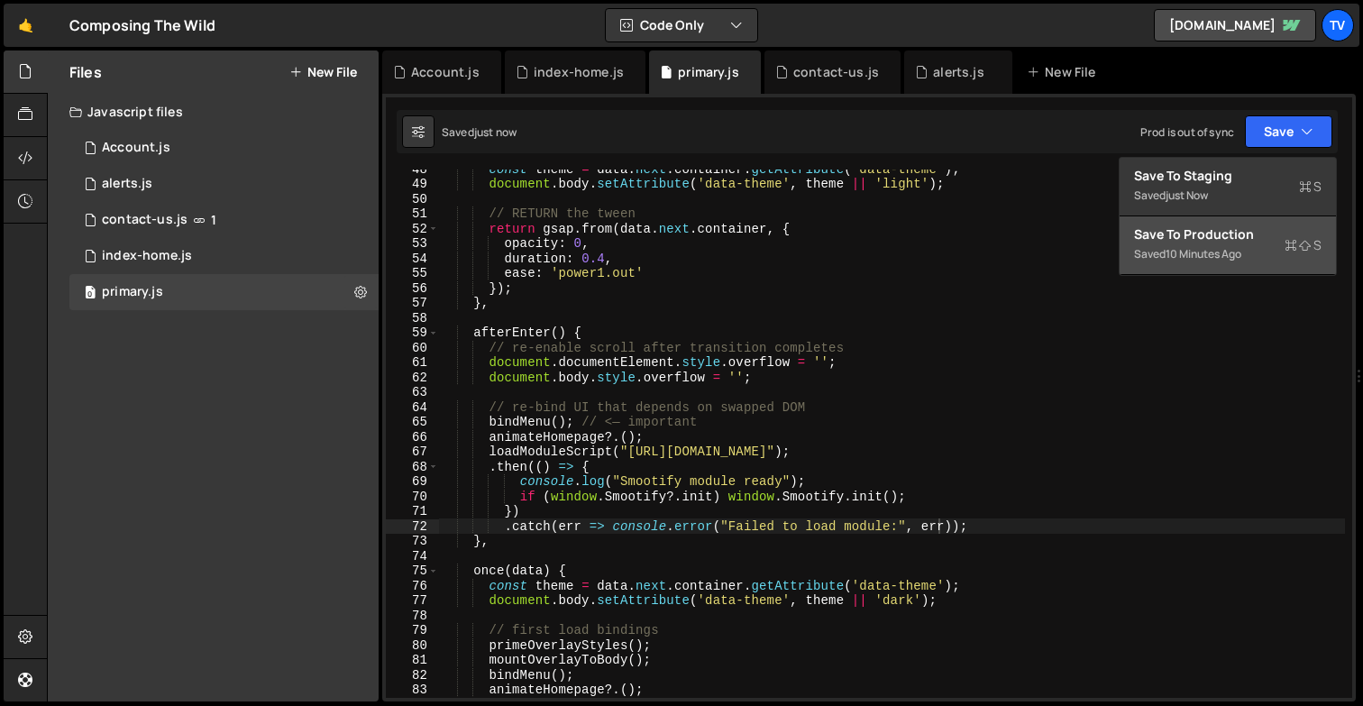
click at [1246, 251] on div "Saved 10 minutes ago" at bounding box center [1227, 254] width 187 height 22
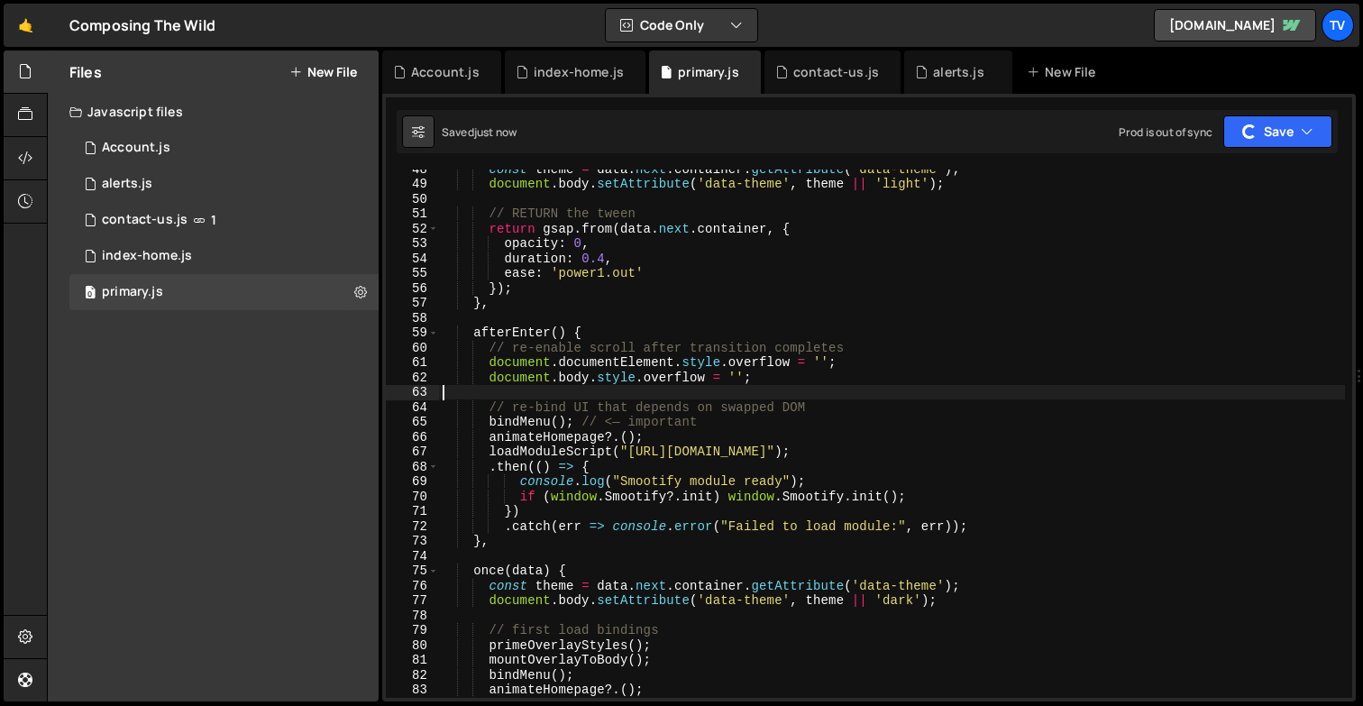
scroll to position [0, 0]
click at [932, 389] on div "const theme = data . next . container . getAttribute ( 'data-theme' ) ; documen…" at bounding box center [892, 440] width 906 height 558
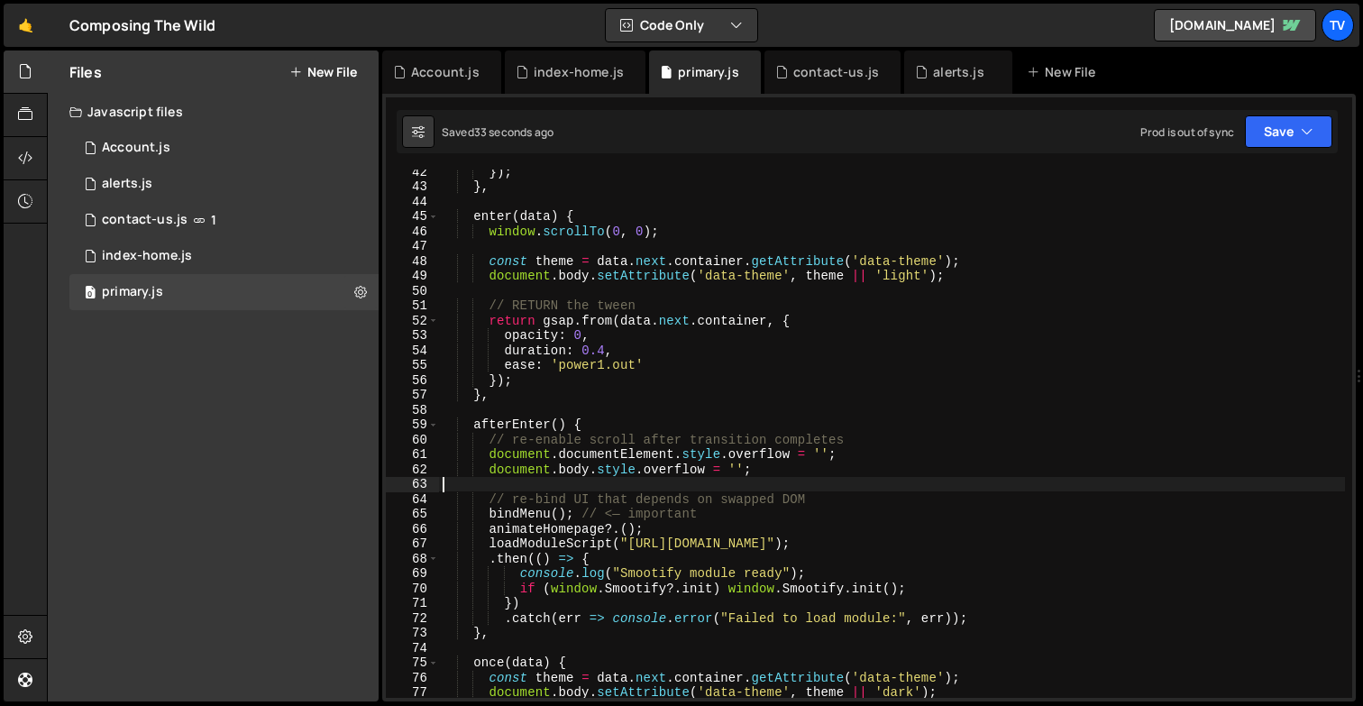
scroll to position [615, 0]
click at [1053, 543] on div "}) ; } , enter ( data ) { window . scrollTo ( 0 , 0 ) ; const theme = data . ne…" at bounding box center [892, 443] width 906 height 558
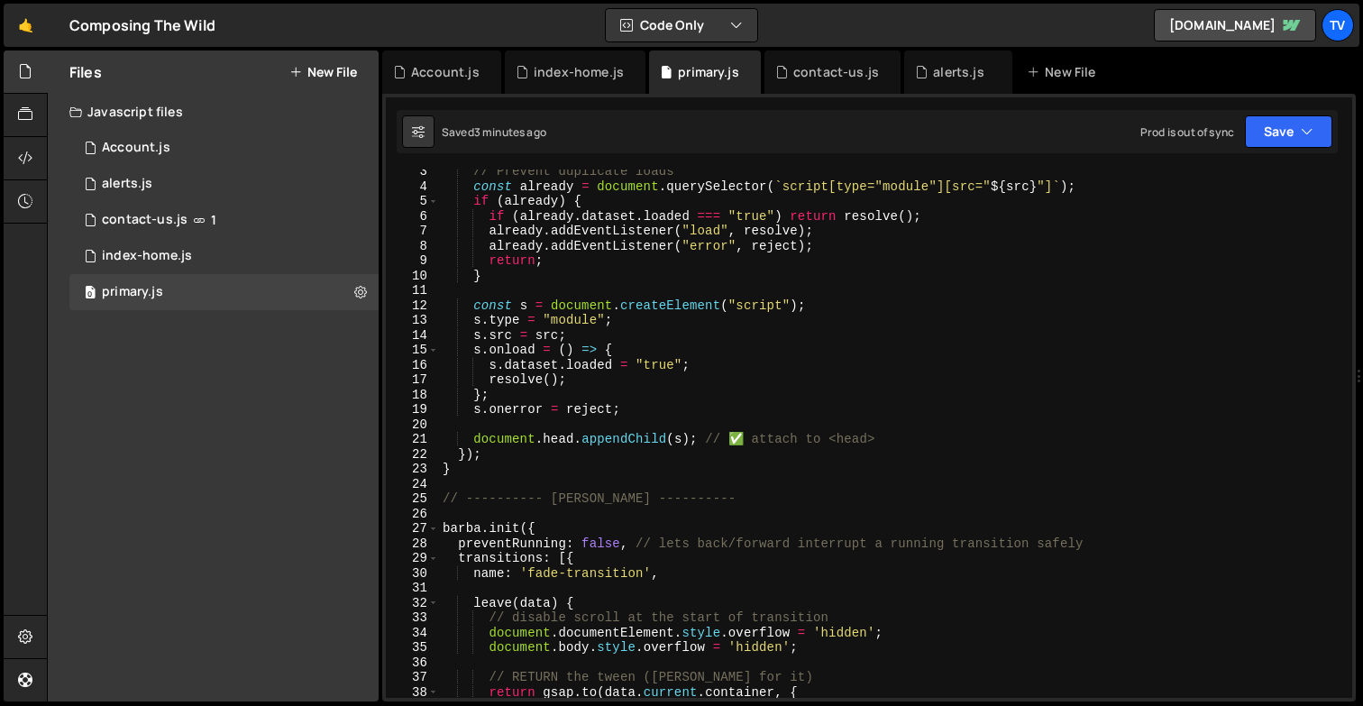
scroll to position [0, 0]
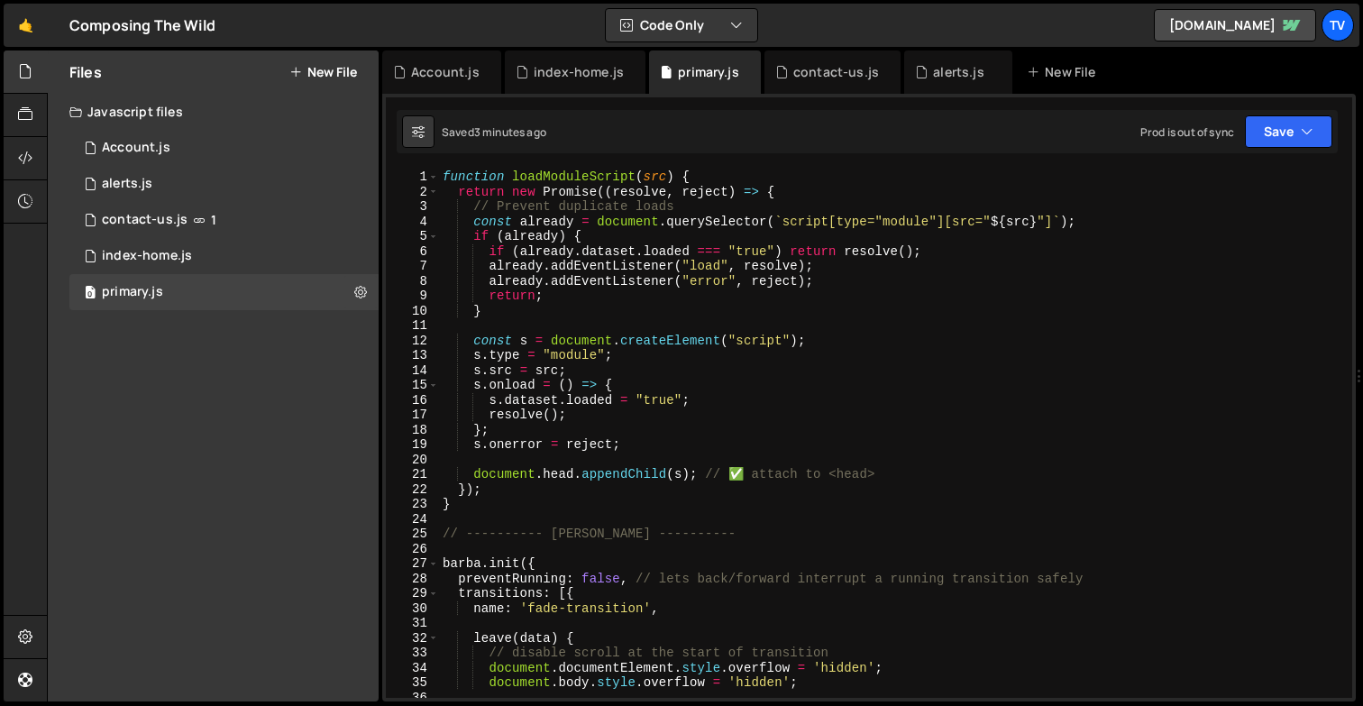
click at [607, 290] on div "function loadModuleScript ( src ) { return new Promise (( resolve , reject ) =>…" at bounding box center [892, 448] width 906 height 558
click at [463, 504] on div "function loadModuleScript ( src ) { return new Promise (( resolve , reject ) =>…" at bounding box center [892, 448] width 906 height 558
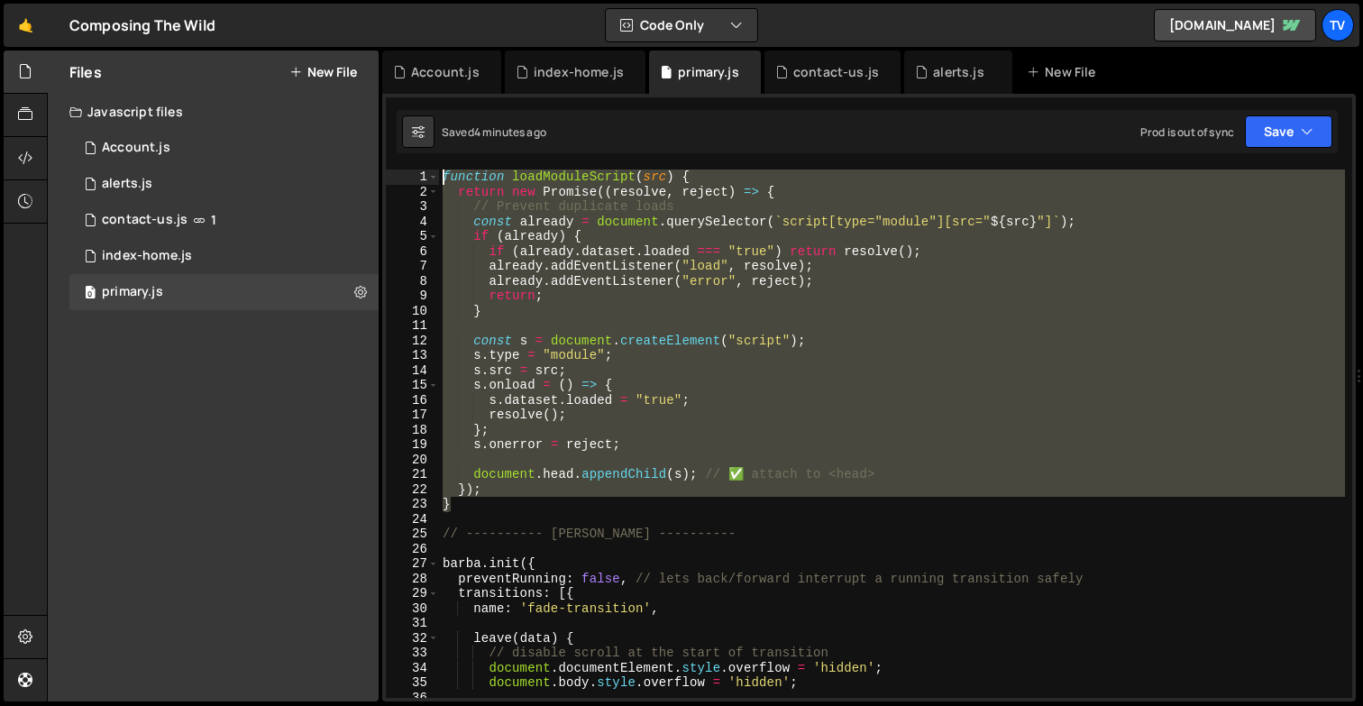
drag, startPoint x: 463, startPoint y: 504, endPoint x: 416, endPoint y: 175, distance: 332.3
click at [416, 175] on div "} 1 2 3 4 5 6 7 8 9 10 11 12 13 14 15 16 17 18 19 20 21 22 23 24 25 26 27 28 29…" at bounding box center [869, 433] width 966 height 528
type textarea "function loadModuleScript(src) { return new Promise((resolve, reject) => {"
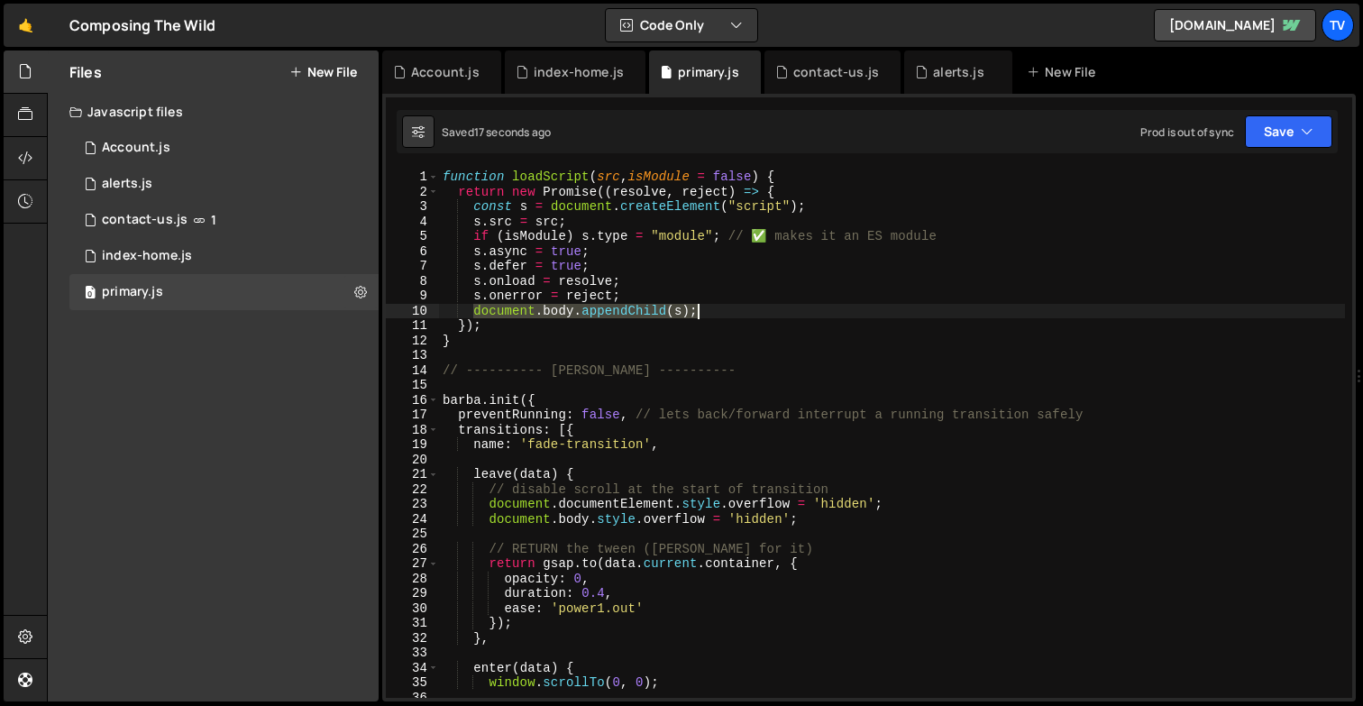
drag, startPoint x: 473, startPoint y: 311, endPoint x: 709, endPoint y: 312, distance: 236.1
click at [709, 312] on div "function loadScript ( src , isModule = false ) { return new Promise (( resolve …" at bounding box center [892, 448] width 906 height 558
paste textarea "head.appendChild(s);"
click at [744, 325] on div "function loadScript ( src , isModule = false ) { return new Promise (( resolve …" at bounding box center [892, 448] width 906 height 558
type textarea "});"
